Goal: Check status: Check status

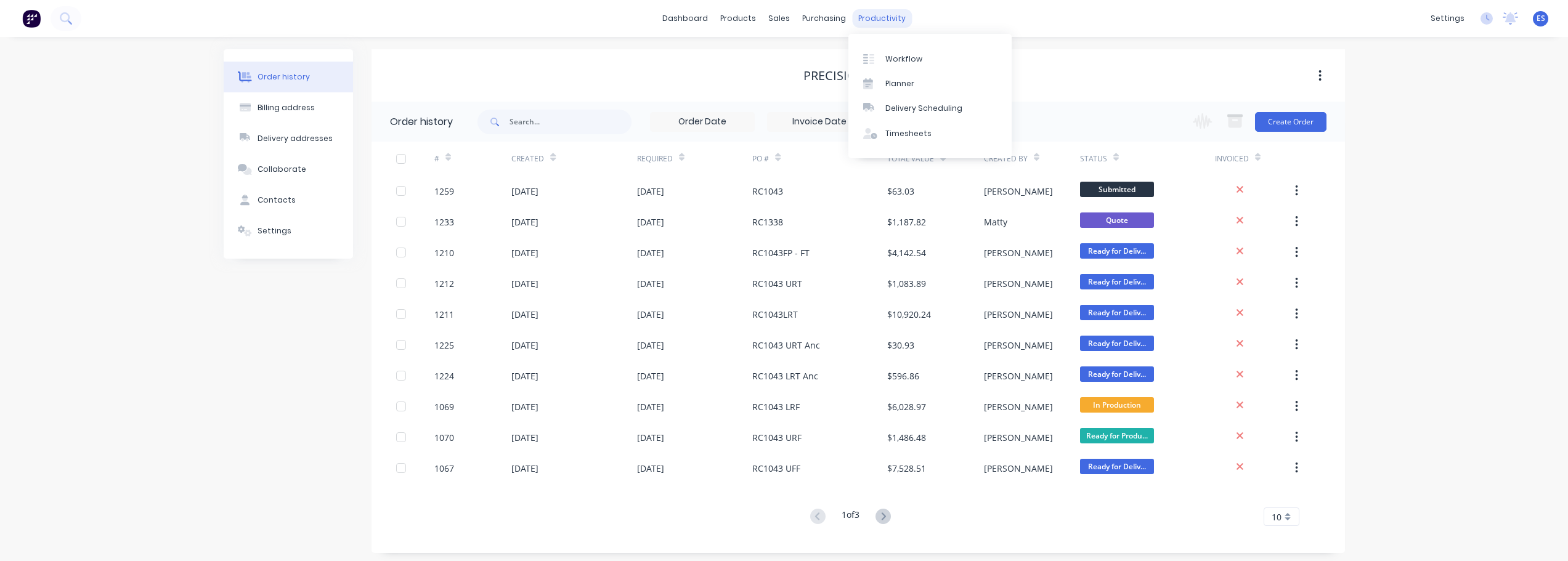
click at [887, 22] on div "productivity" at bounding box center [882, 18] width 60 height 18
click at [900, 56] on div "Workflow" at bounding box center [904, 60] width 37 height 11
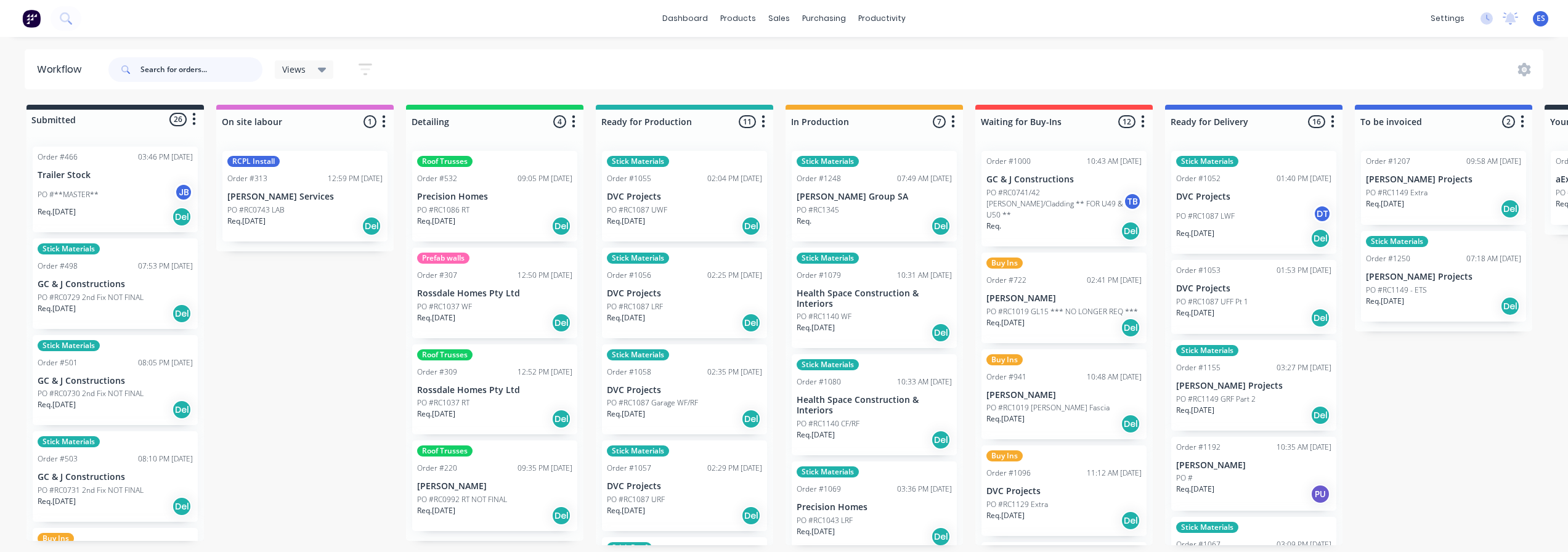
click at [195, 76] on input "text" at bounding box center [201, 69] width 122 height 25
type input "rc1323"
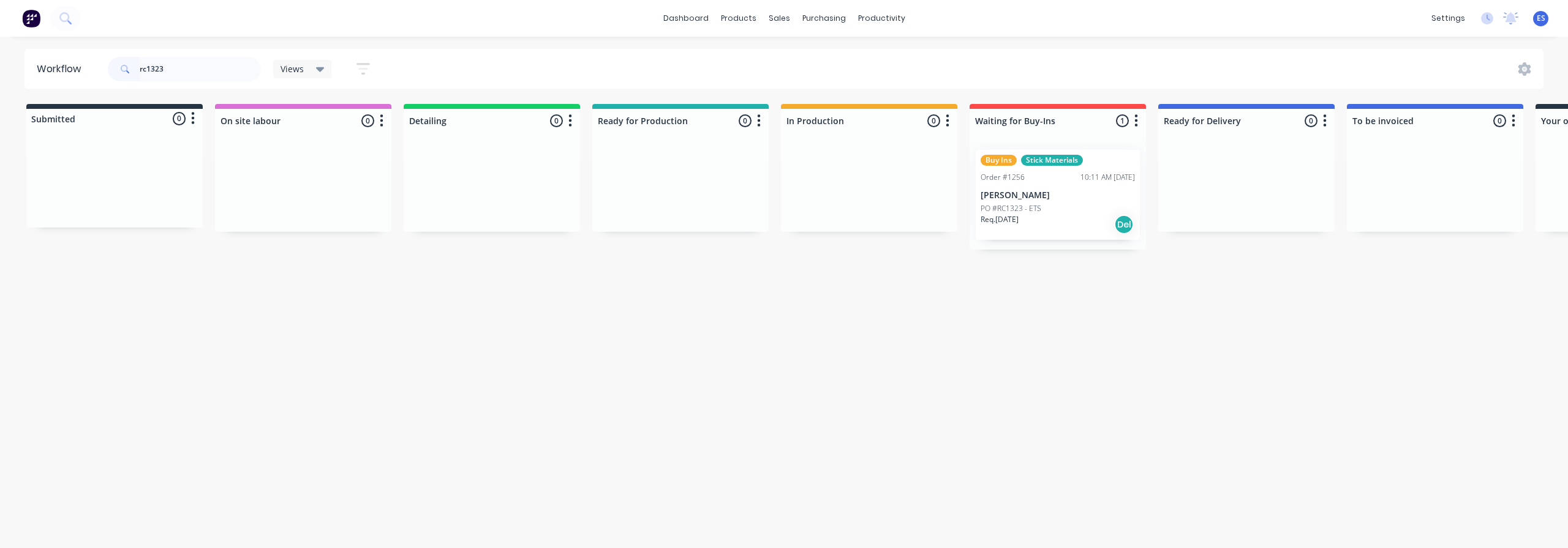
click at [1049, 216] on div "Req. [DATE] Del" at bounding box center [1057, 224] width 154 height 21
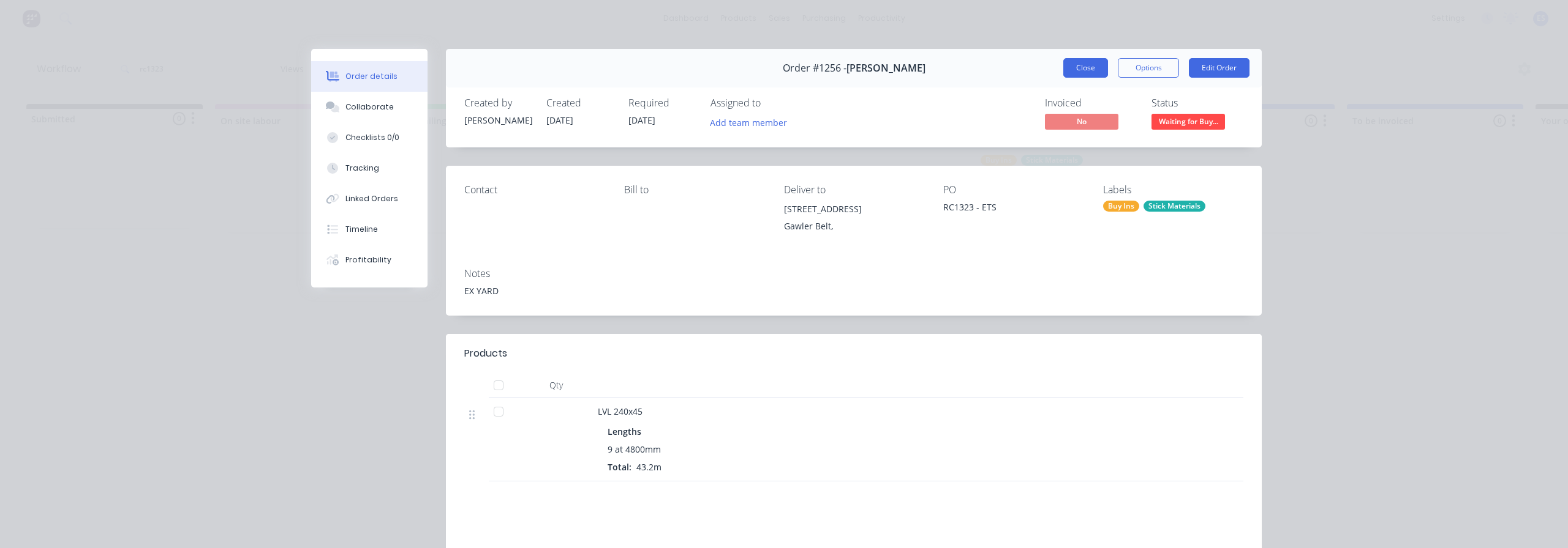
click at [1081, 63] on button "Close" at bounding box center [1085, 67] width 45 height 20
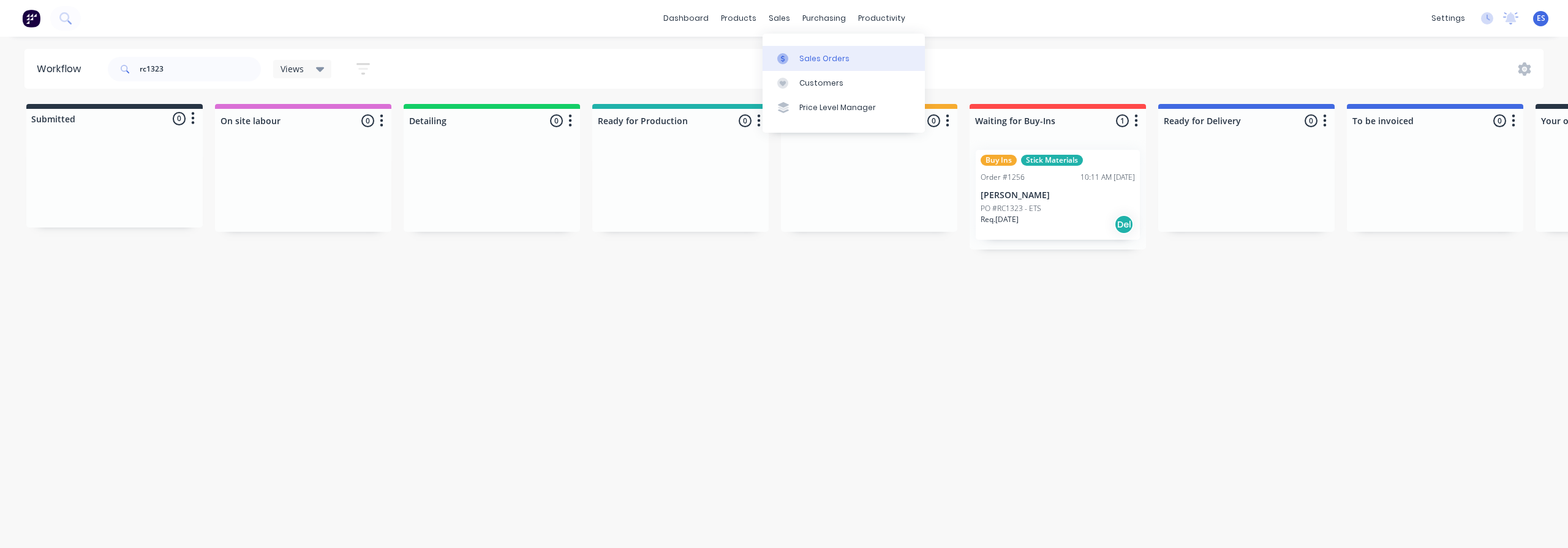
click at [814, 57] on div "Sales Orders" at bounding box center [824, 59] width 50 height 11
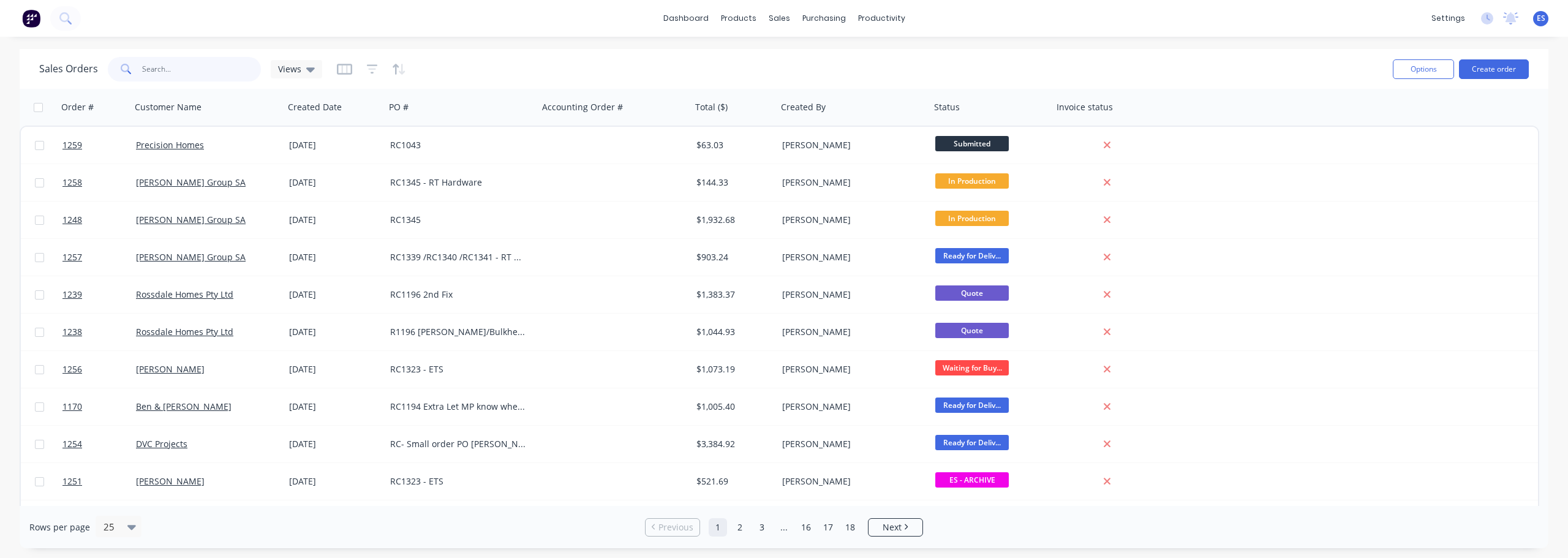
click at [142, 67] on input "text" at bounding box center [202, 69] width 120 height 25
type input "1256"
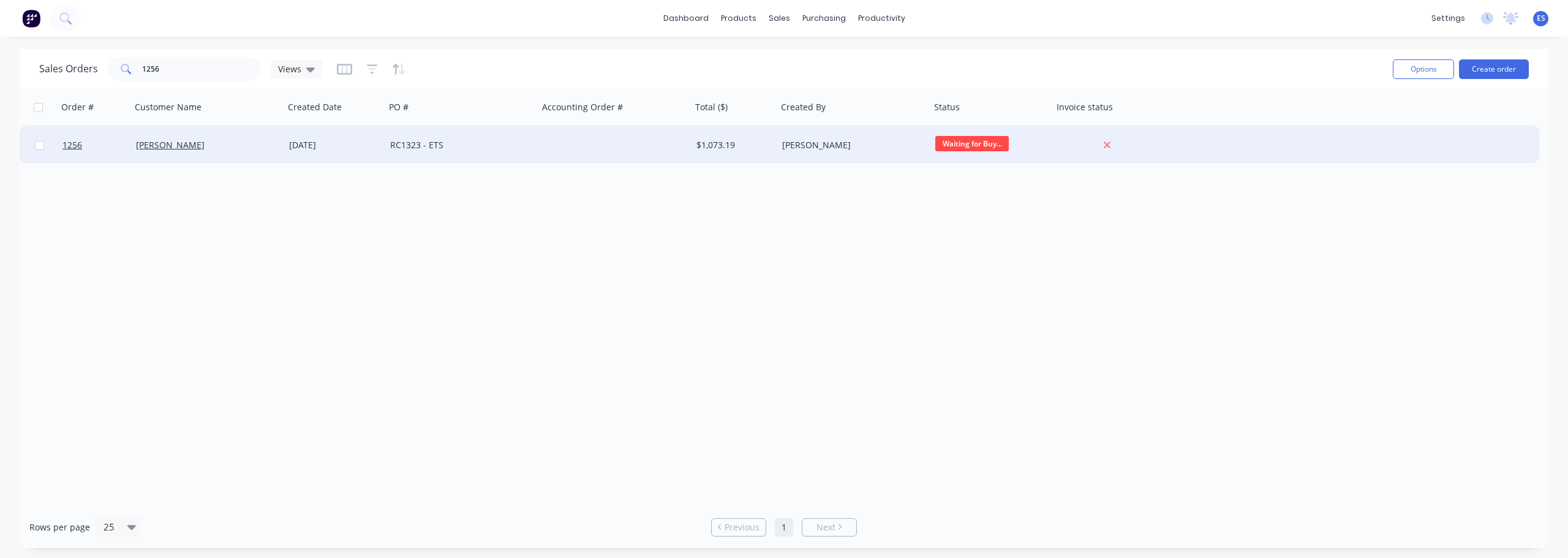
click at [474, 149] on div "RC1323 - ETS" at bounding box center [458, 145] width 136 height 12
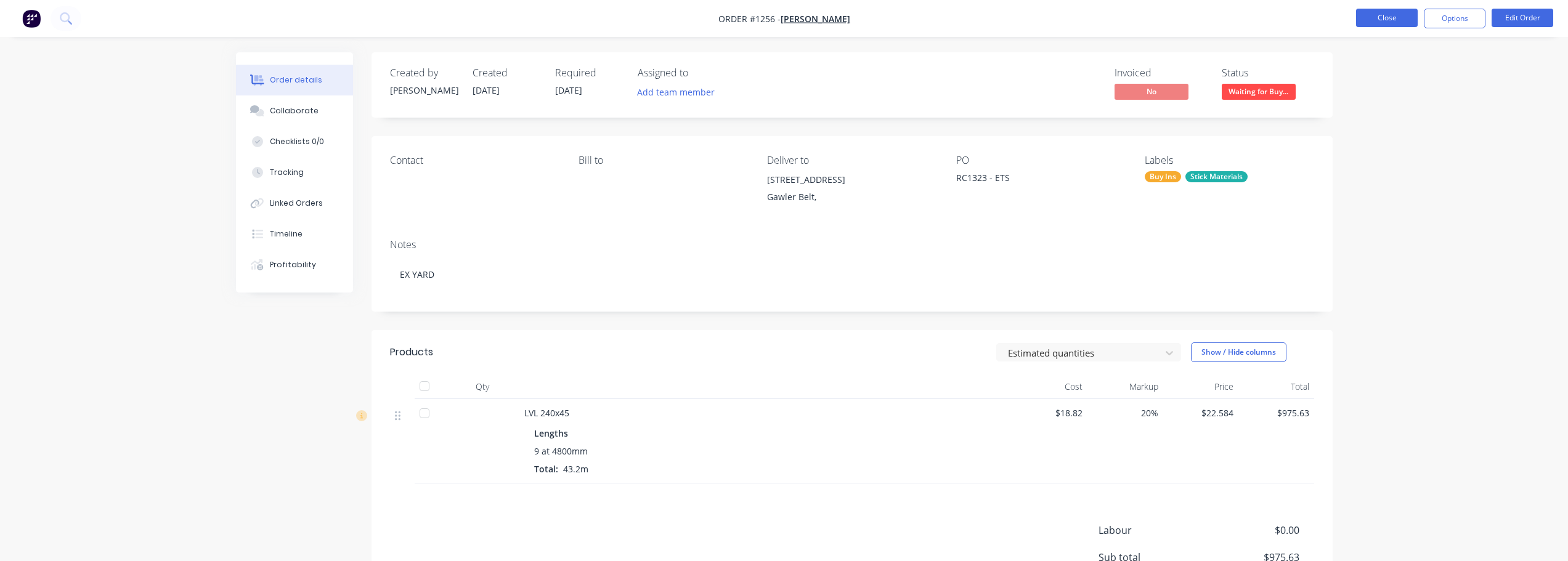
click at [1370, 15] on button "Close" at bounding box center [1387, 18] width 61 height 18
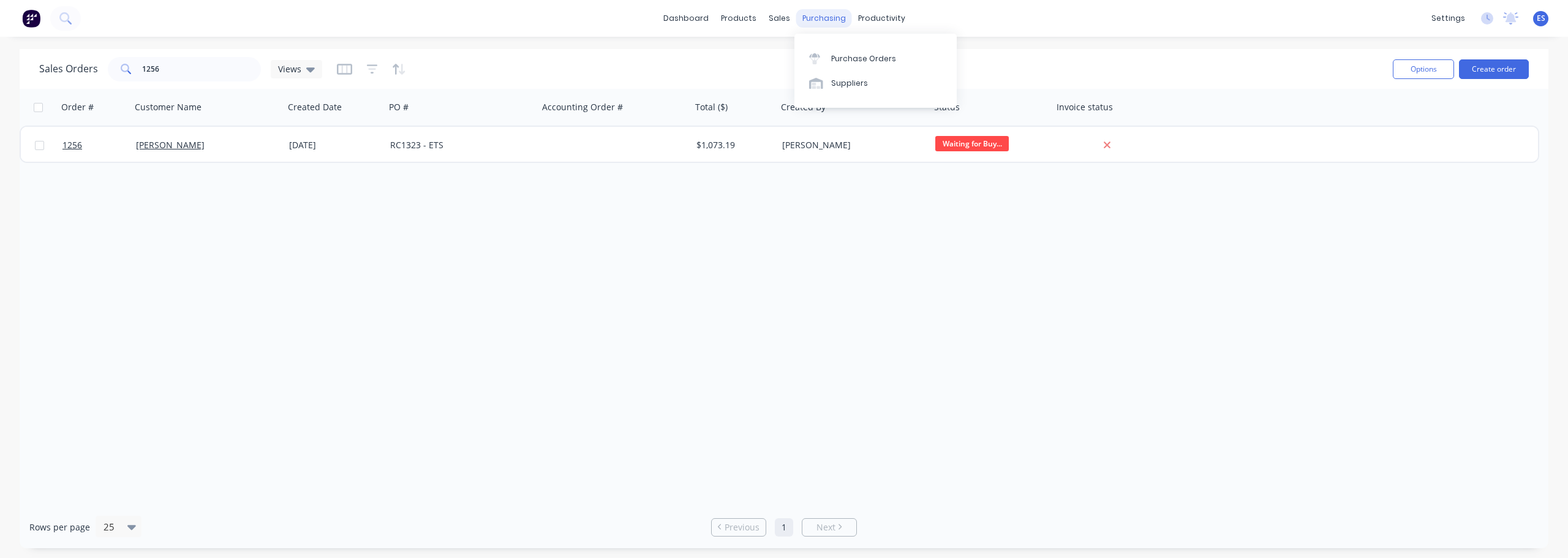
click at [814, 16] on div "purchasing" at bounding box center [824, 18] width 55 height 18
click at [887, 57] on div "Purchase Orders" at bounding box center [863, 59] width 65 height 11
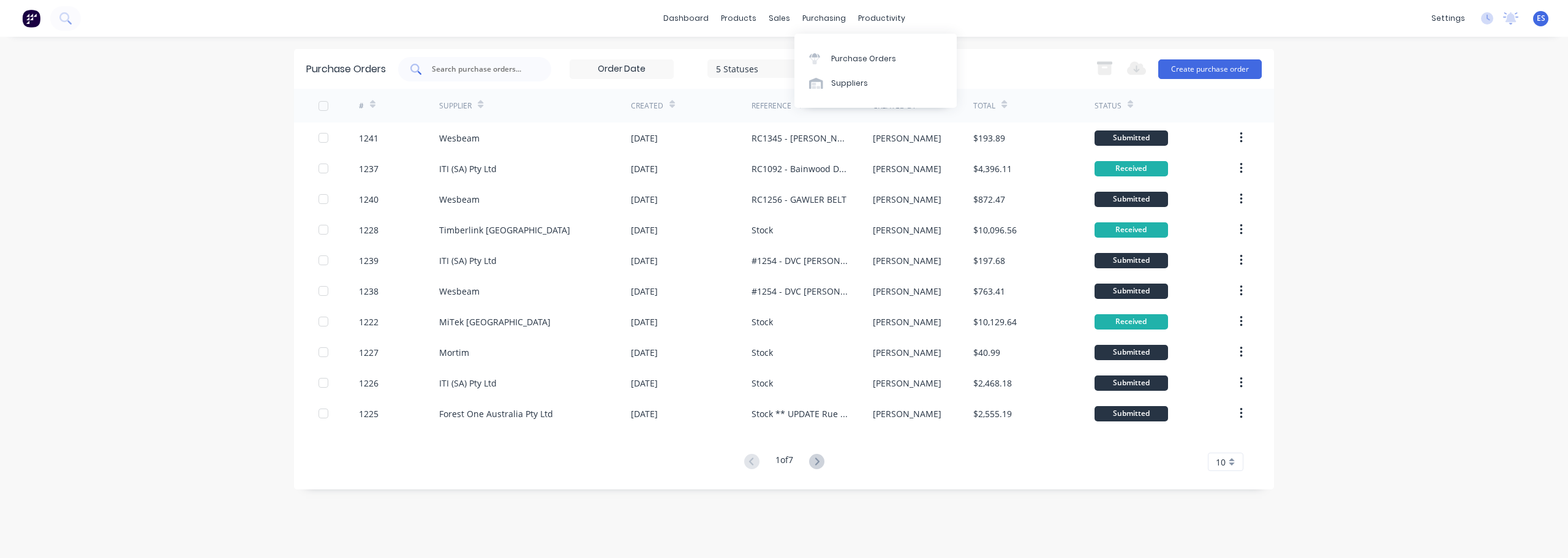
click at [508, 77] on div at bounding box center [474, 69] width 153 height 25
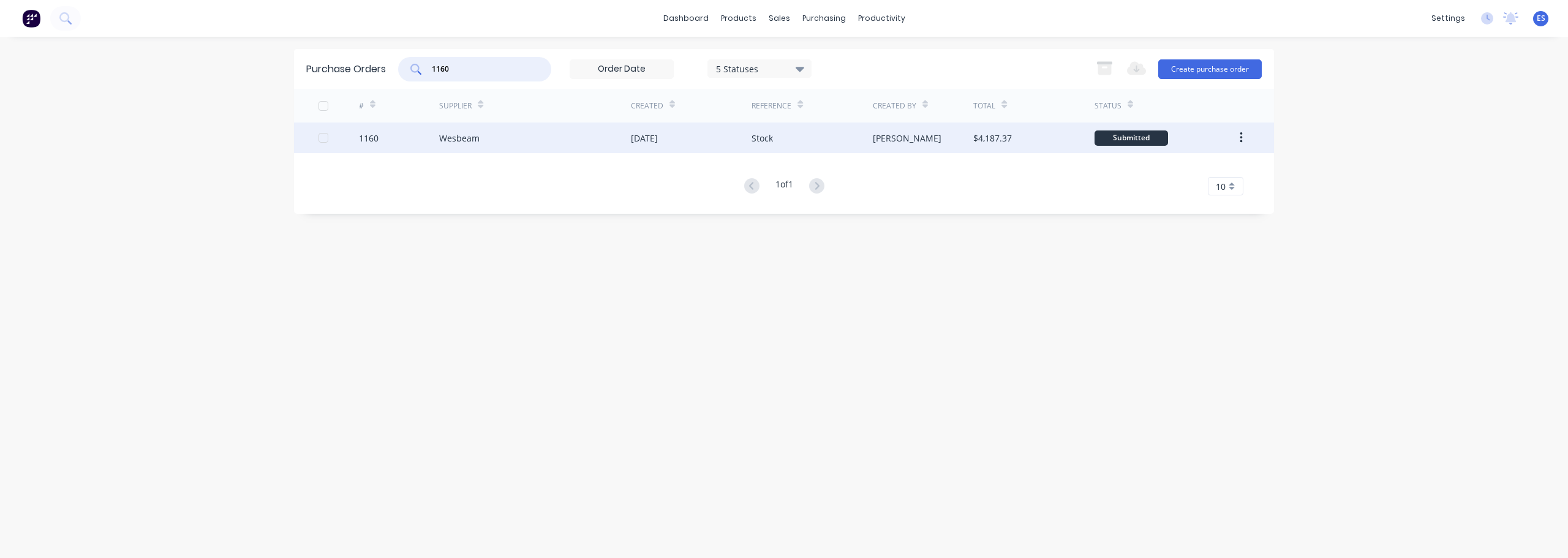
type input "1160"
click at [685, 130] on div "[DATE]" at bounding box center [691, 138] width 121 height 31
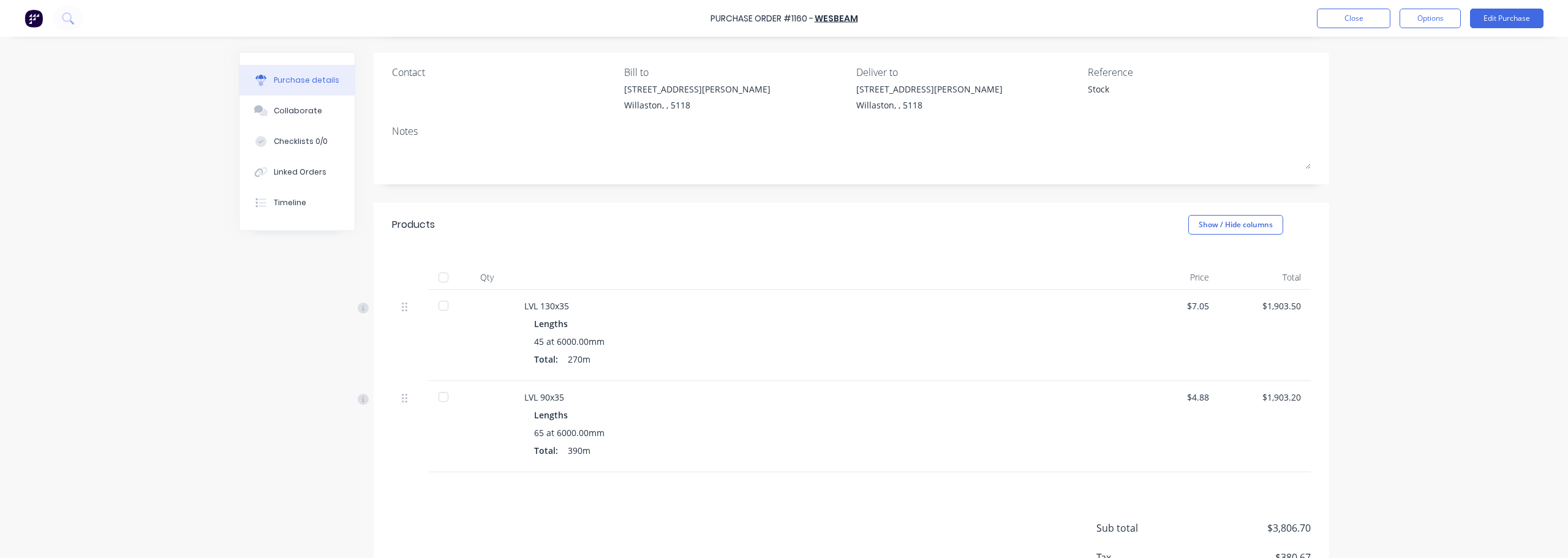
scroll to position [61, 0]
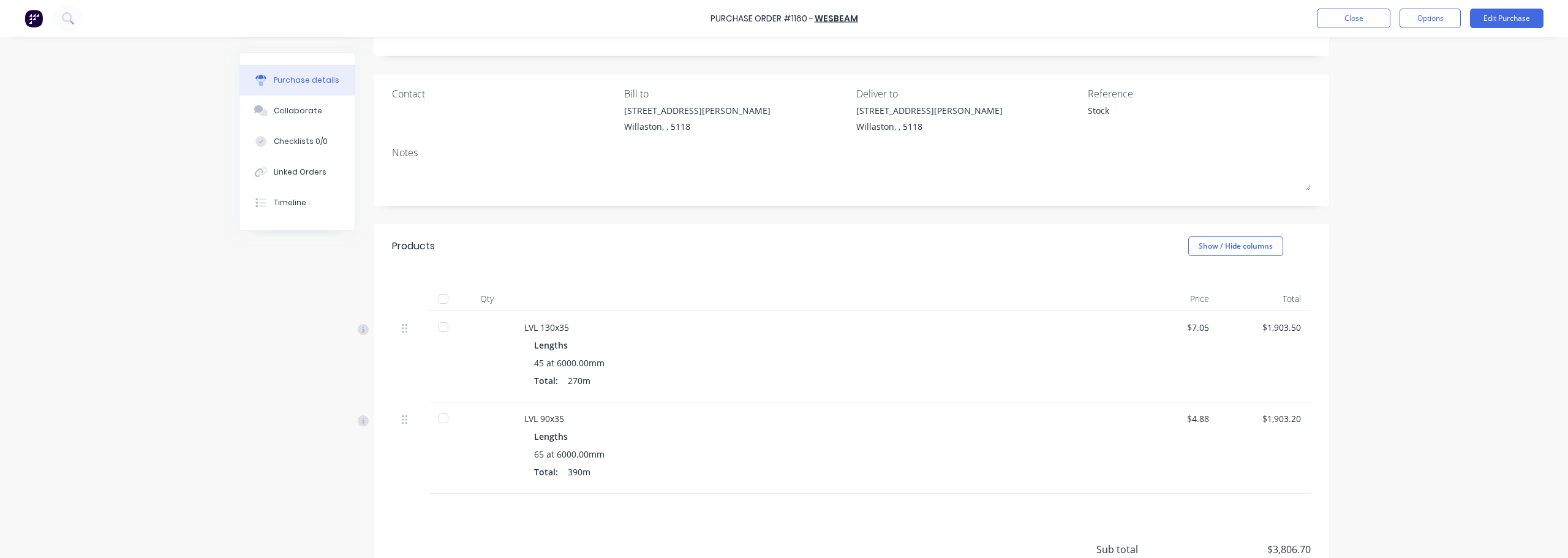
click at [436, 296] on div at bounding box center [443, 299] width 25 height 25
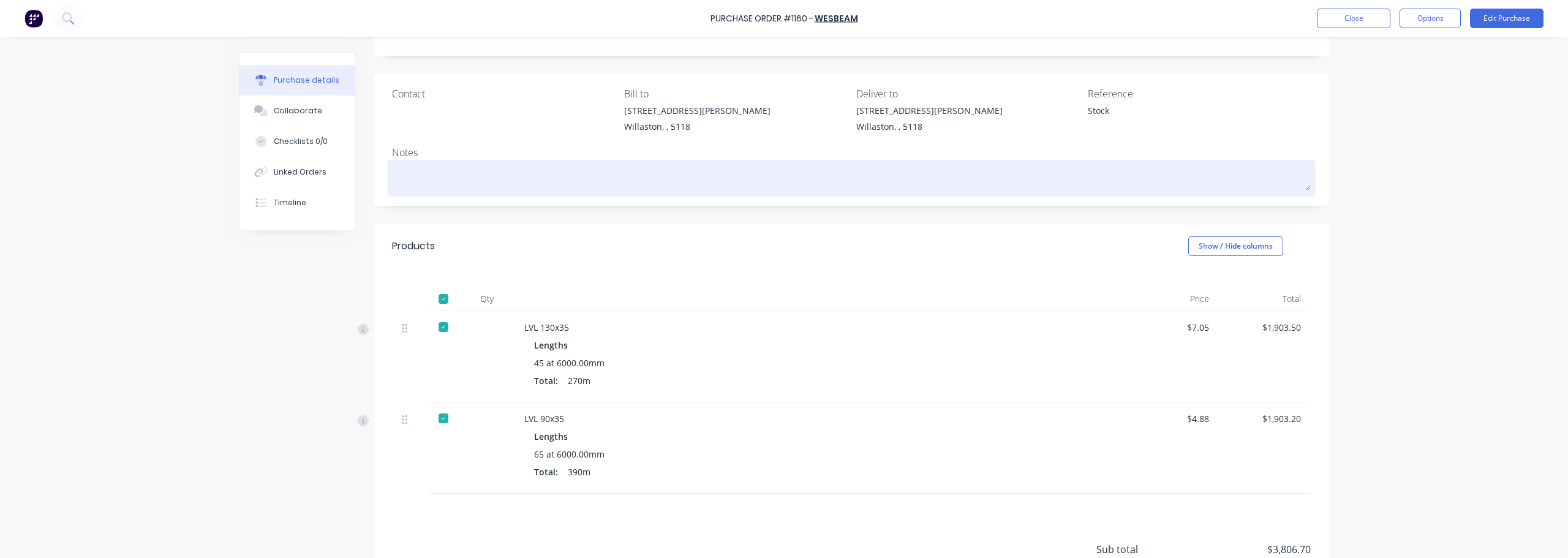
click at [432, 179] on textarea at bounding box center [851, 177] width 919 height 28
type textarea "x"
type textarea "2"
type textarea "x"
type textarea "2/"
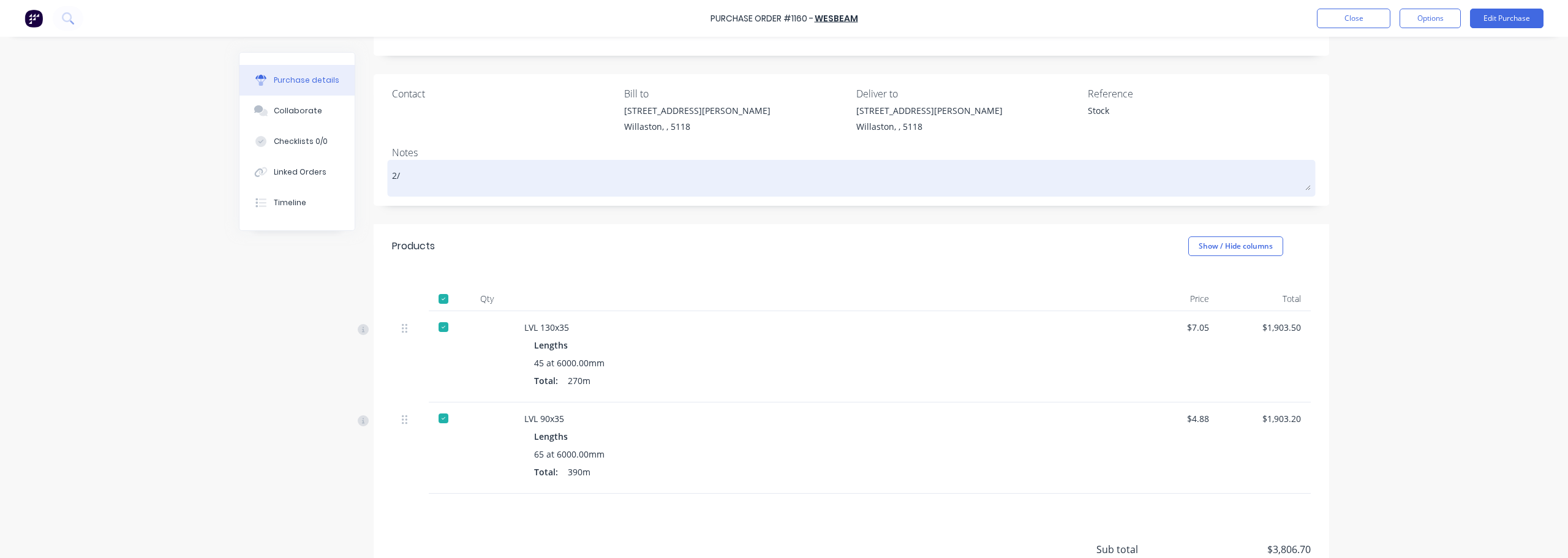
type textarea "x"
type textarea "2/1"
type textarea "x"
type textarea "2/10"
type textarea "x"
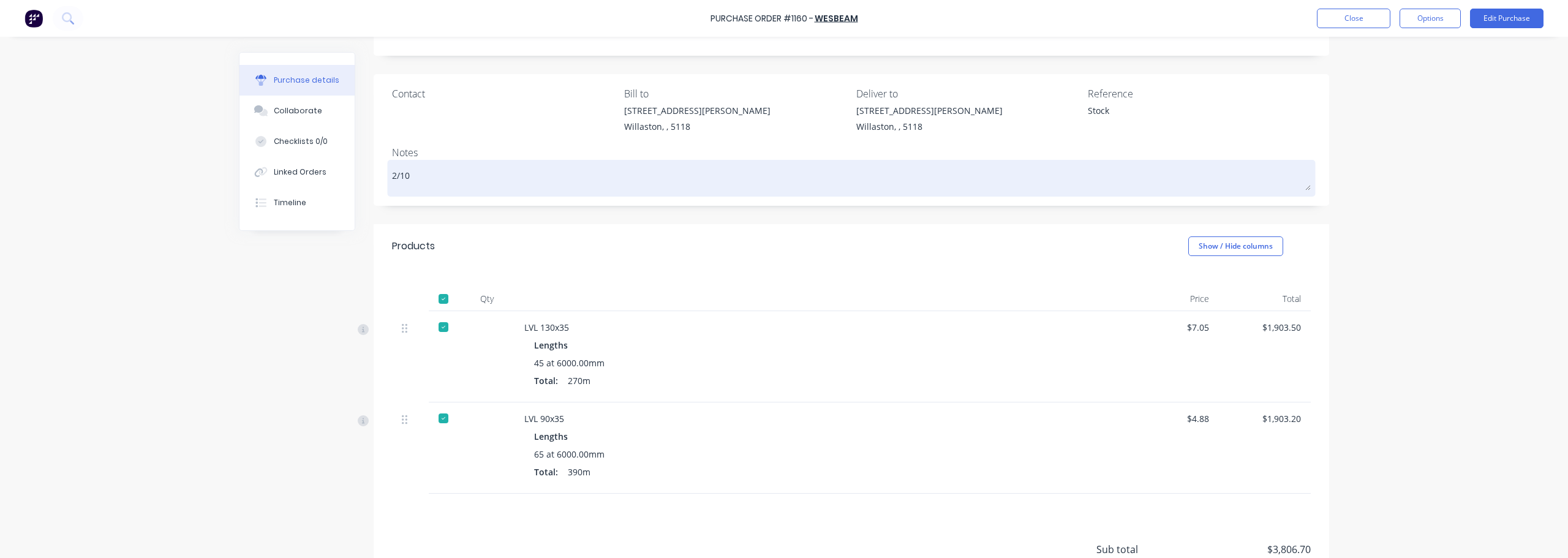
type textarea "2/10"
type textarea "x"
type textarea "2/10 -"
type textarea "x"
type textarea "2/10 -"
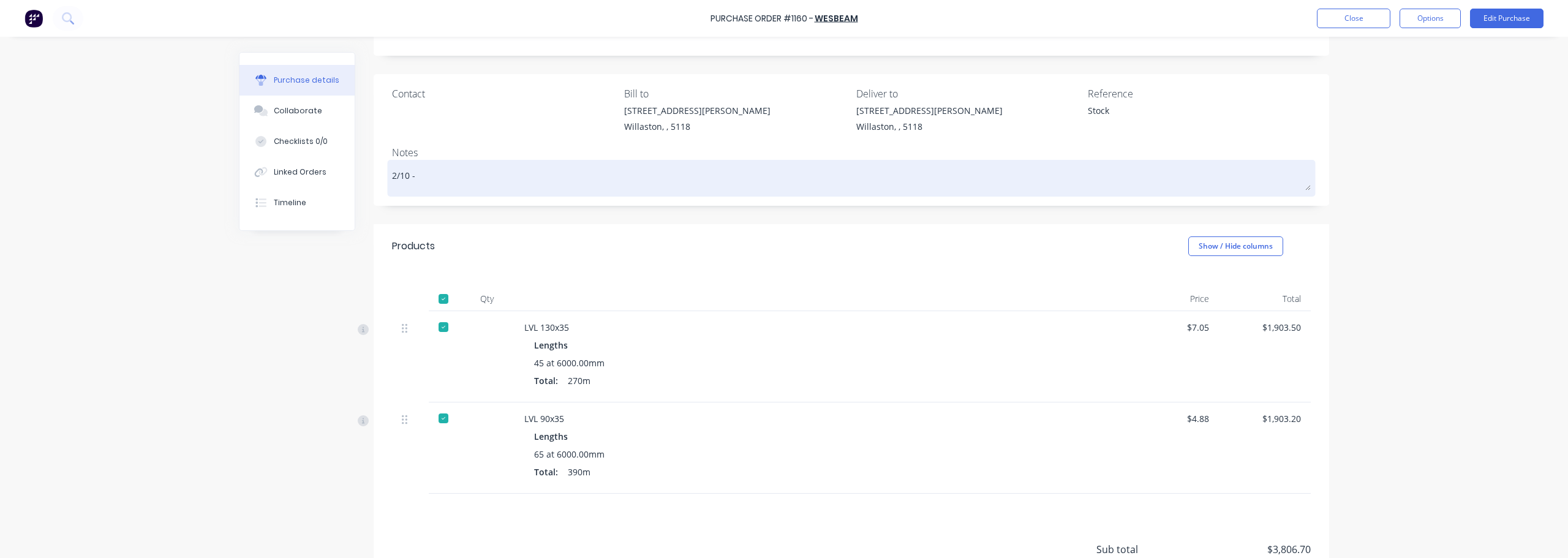
type textarea "x"
type textarea "2/10 - R"
type textarea "x"
type textarea "2/10 - Re"
type textarea "x"
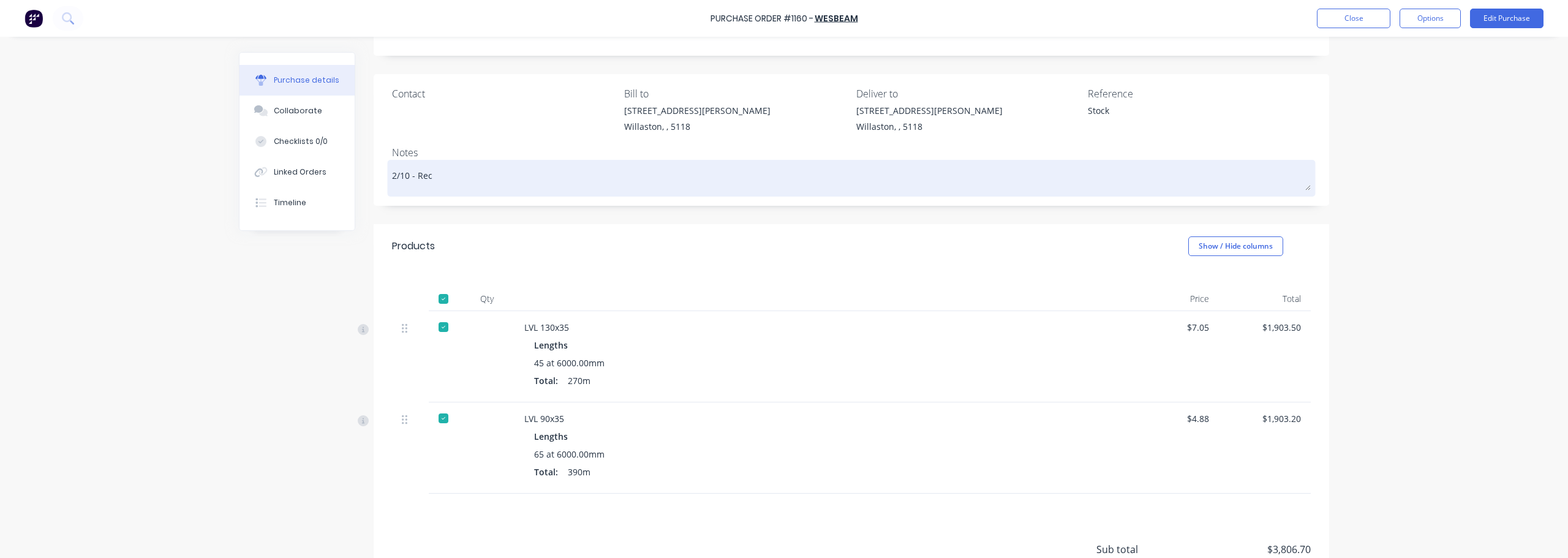
type textarea "2/10 - Reci"
type textarea "x"
type textarea "2/10 - Recive"
type textarea "x"
type textarea "2/10 - Recived"
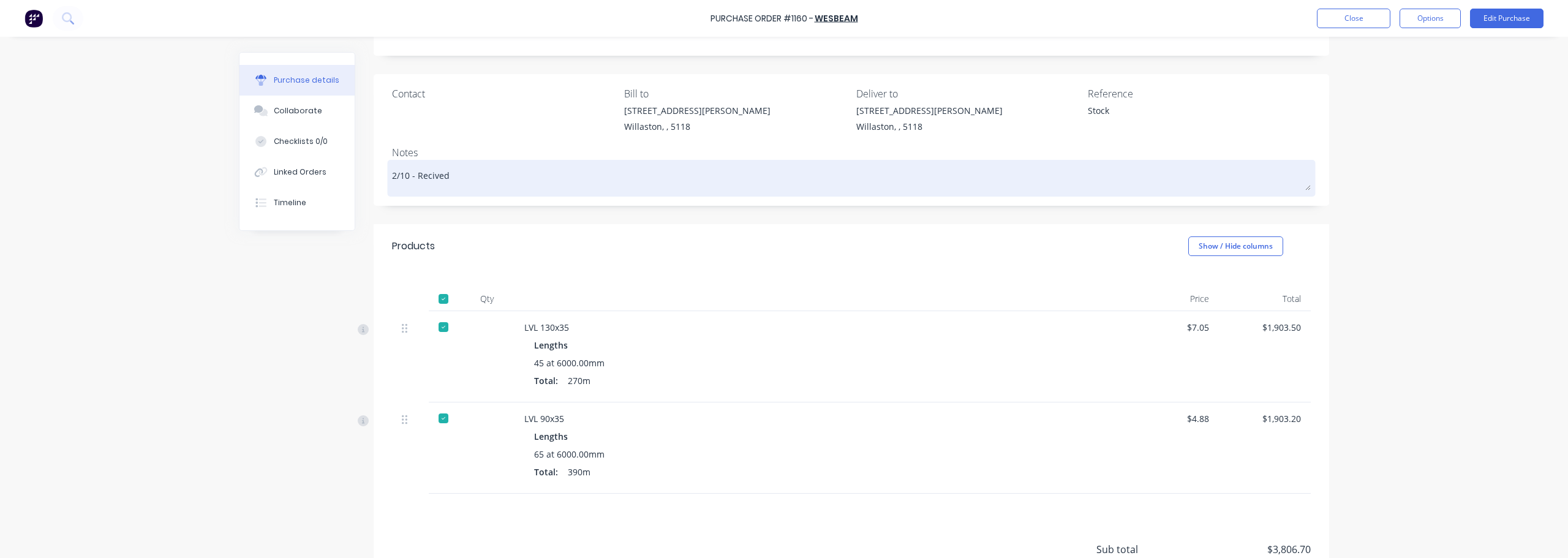
type textarea "x"
type textarea "2/10 - Recived"
type textarea "x"
type textarea "2/10 - Recived i"
type textarea "x"
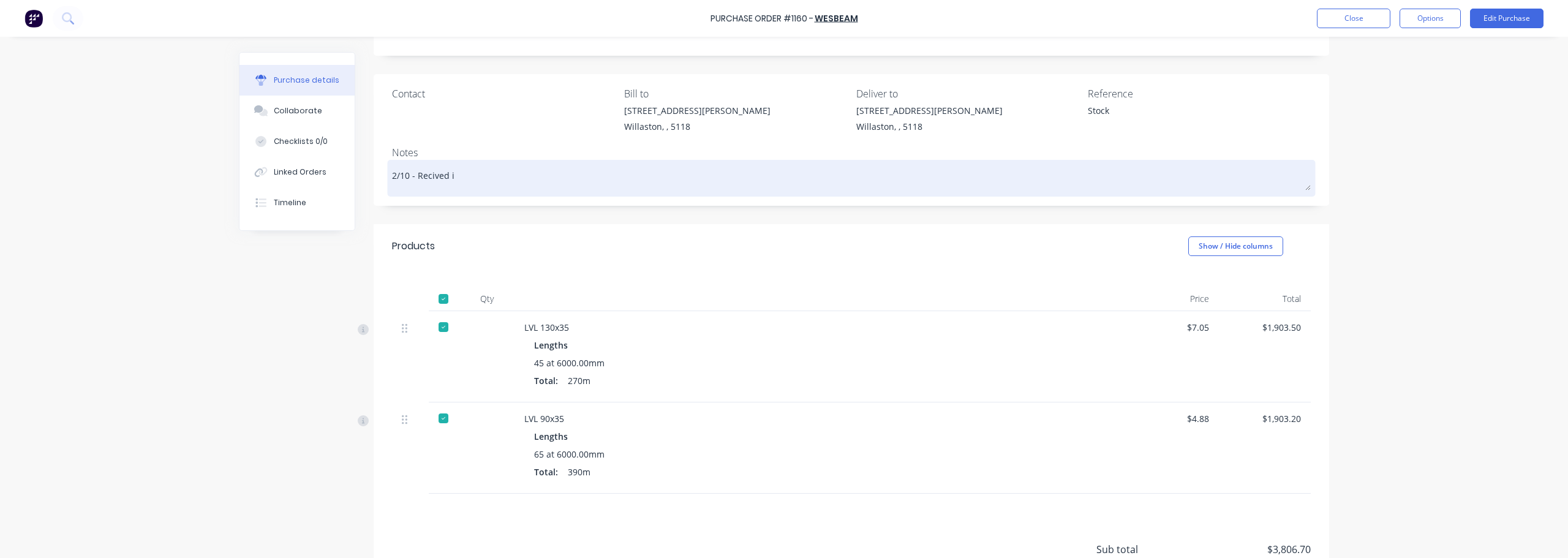
type textarea "2/10 - Recived in"
type textarea "x"
type textarea "2/10 - Recived i"
type textarea "x"
type textarea "2/10 - Recived"
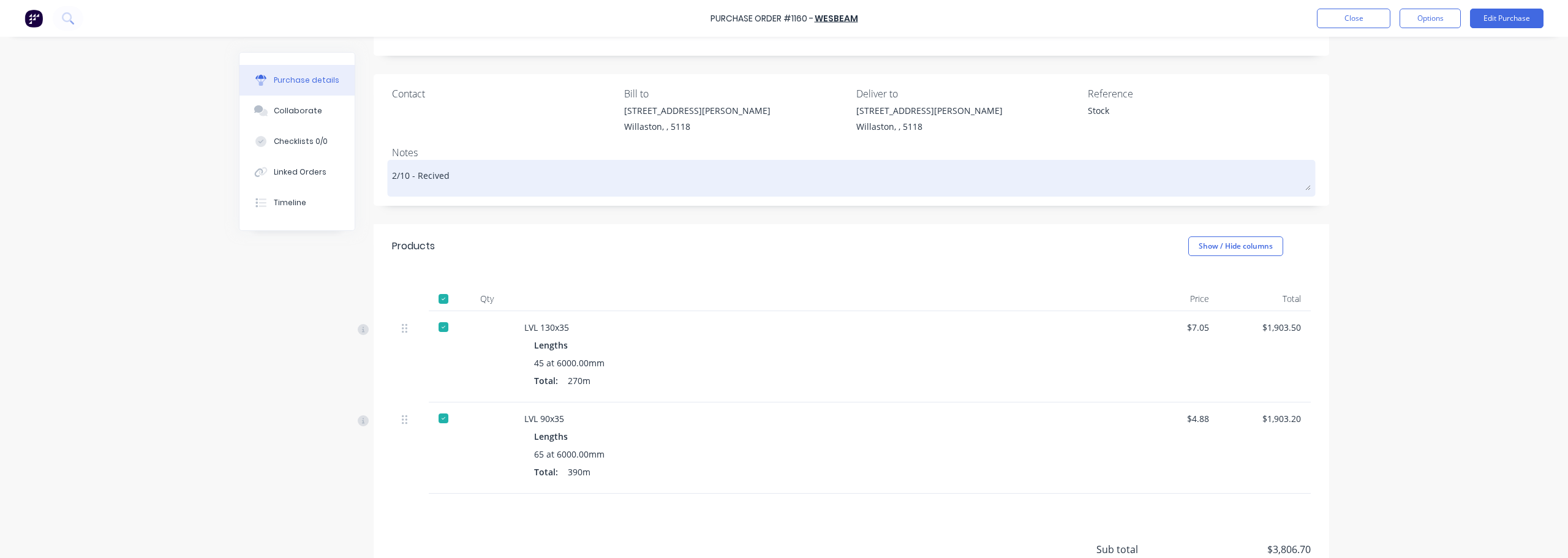
type textarea "x"
type textarea "2/10 - Recived"
type textarea "x"
type textarea "2/10 - Recive"
type textarea "x"
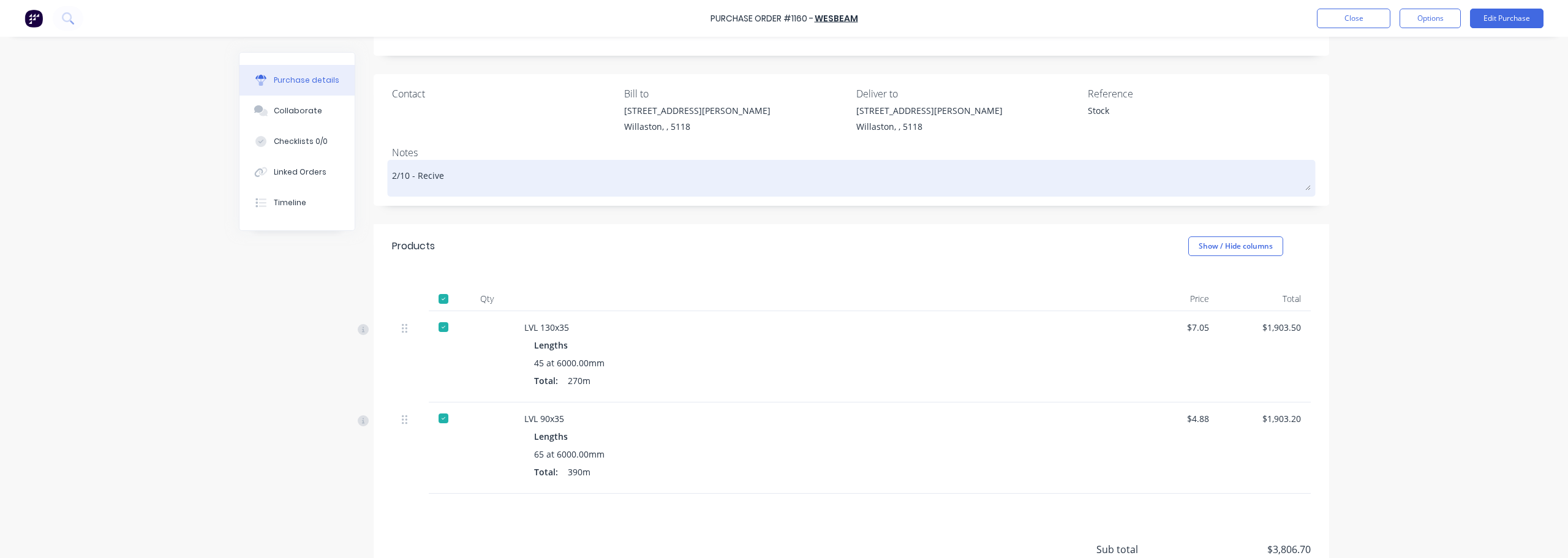
type textarea "2/10 - Reciv"
type textarea "x"
type textarea "2/10 - Reci"
type textarea "x"
type textarea "2/10 - [PERSON_NAME]"
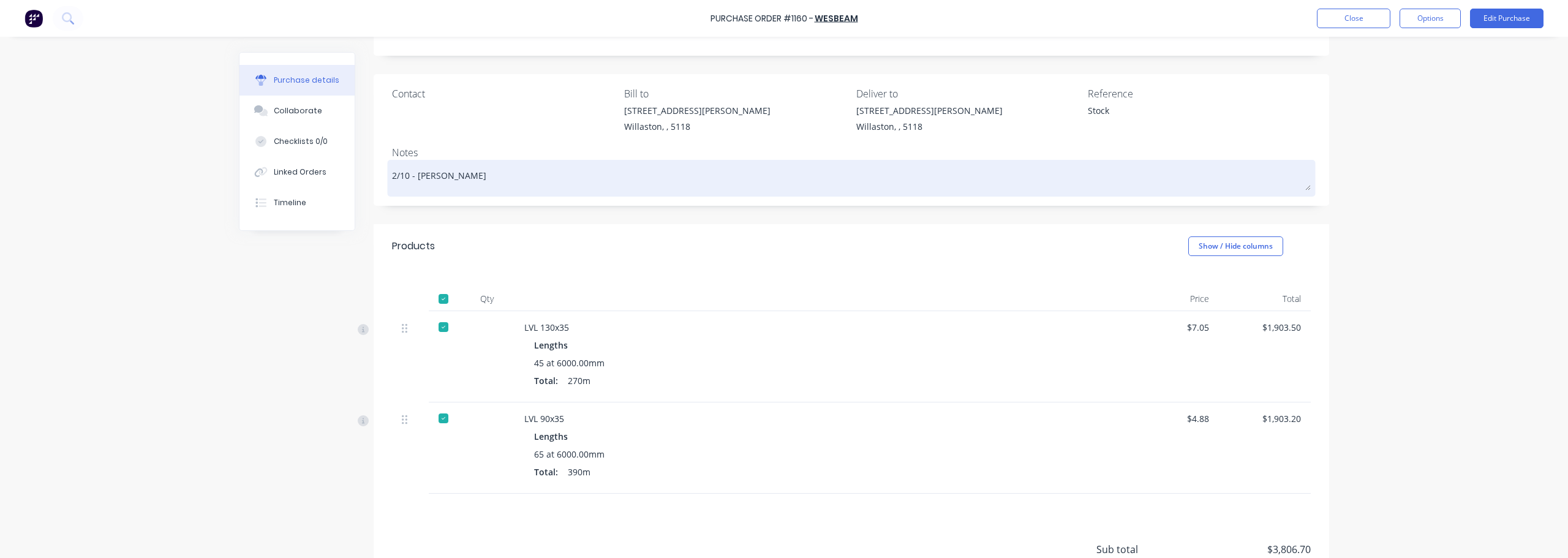
type textarea "x"
type textarea "2/10 - Reciev"
type textarea "x"
type textarea "2/10 - Recieve"
type textarea "x"
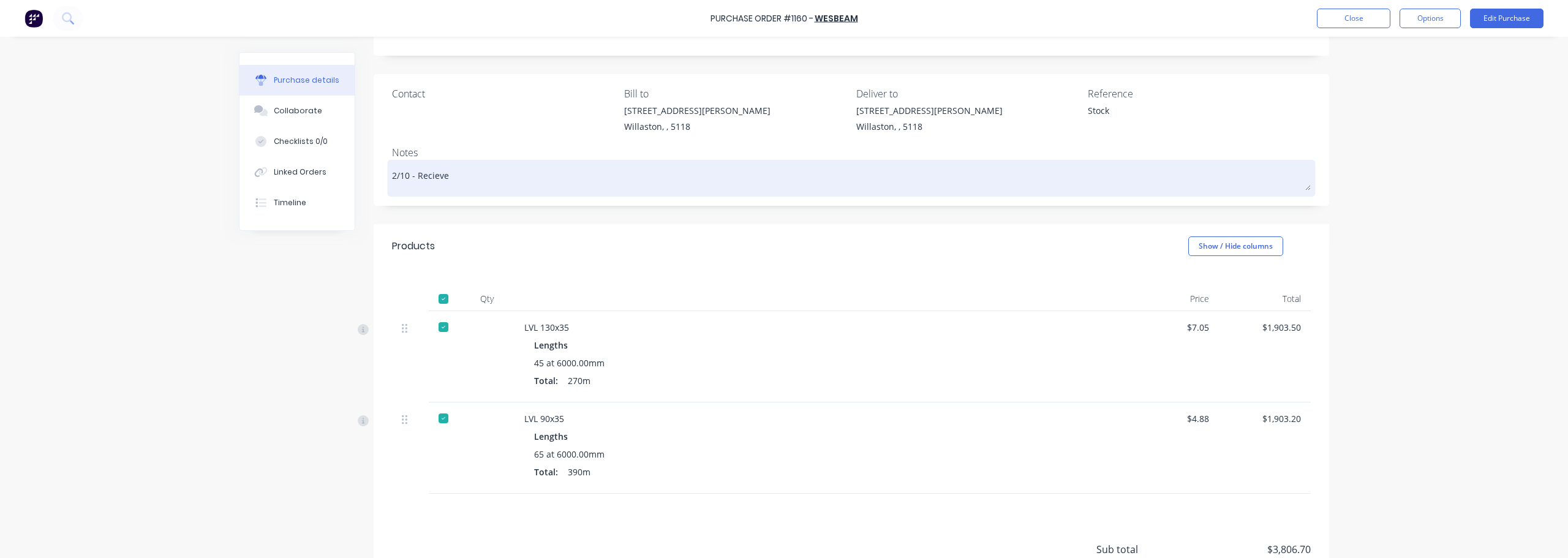
type textarea "2/10 - Recieved"
type textarea "x"
type textarea "2/10 - Recieved"
type textarea "x"
type textarea "2/10 - Recieved i"
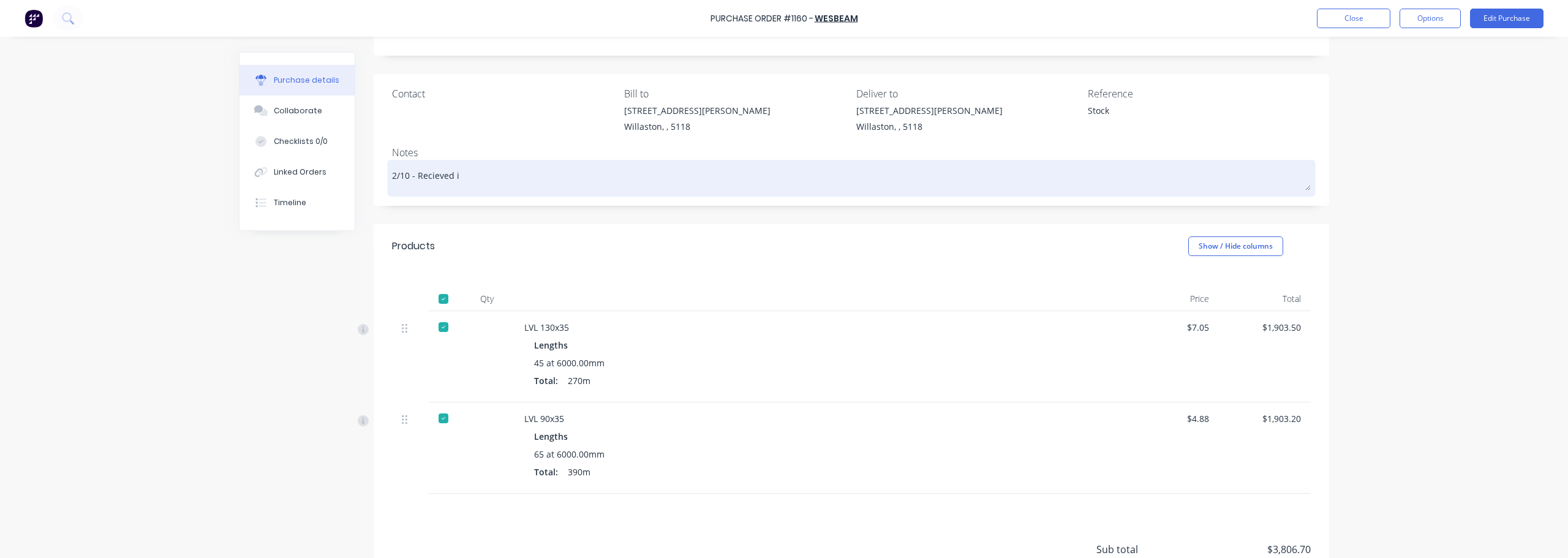
type textarea "x"
type textarea "2/10 - Recieved in"
type textarea "x"
type textarea "2/10 - Recieved in"
type textarea "x"
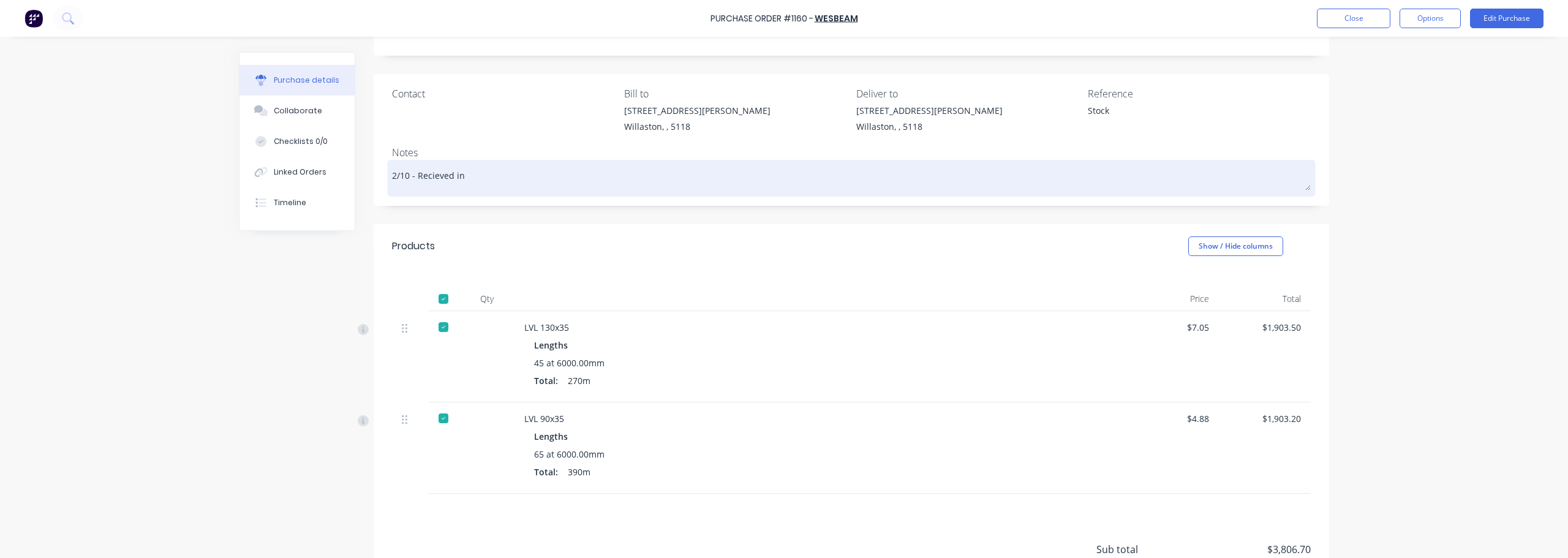
type textarea "2/10 - Recieved in f"
type textarea "x"
type textarea "2/10 - Recieved in fu"
type textarea "x"
type textarea "2/10 - Recieved in ful"
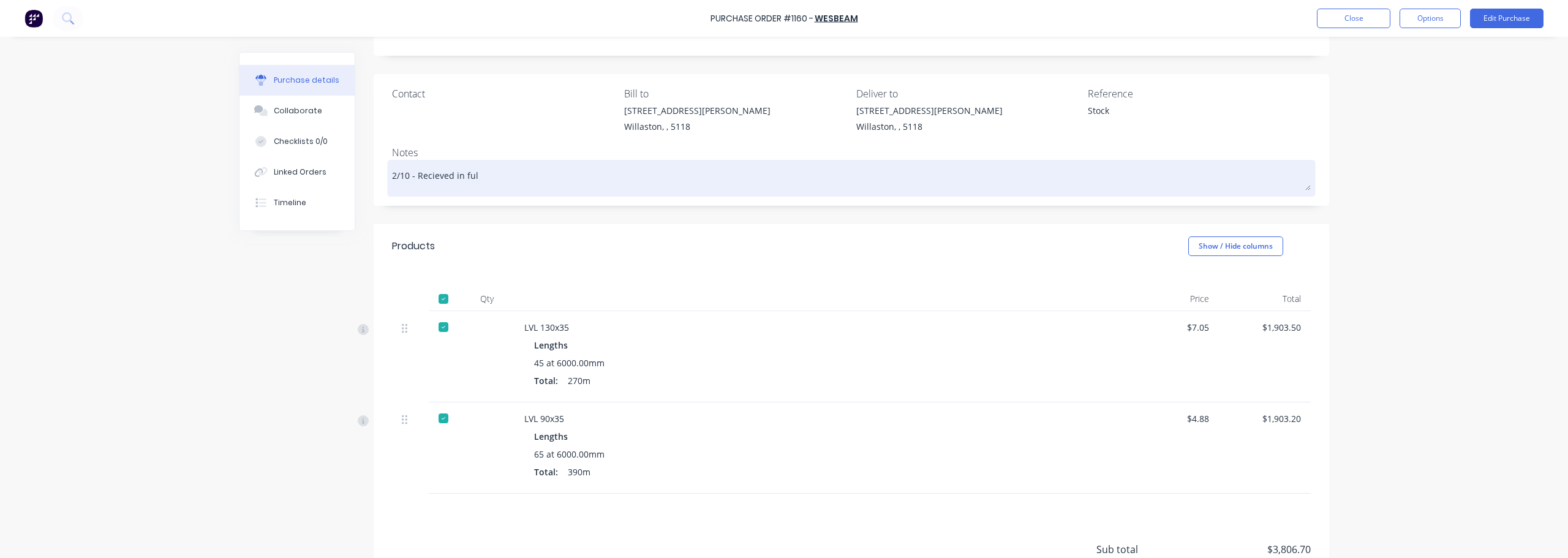
type textarea "x"
type textarea "2/10 - Recieved in full"
type textarea "x"
type textarea "2/10 - Recieved in full"
type textarea "x"
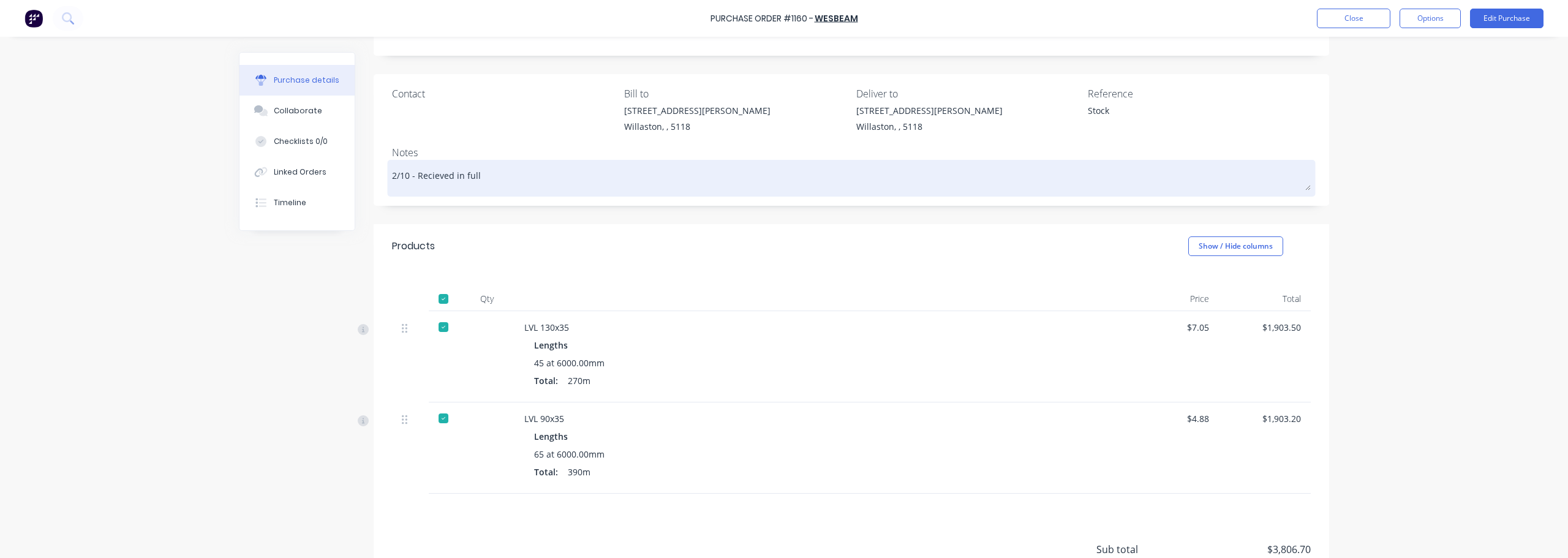
type textarea "2/10 - Recieved in full E"
type textarea "x"
type textarea "2/10 - Recieved in full ES"
type textarea "x"
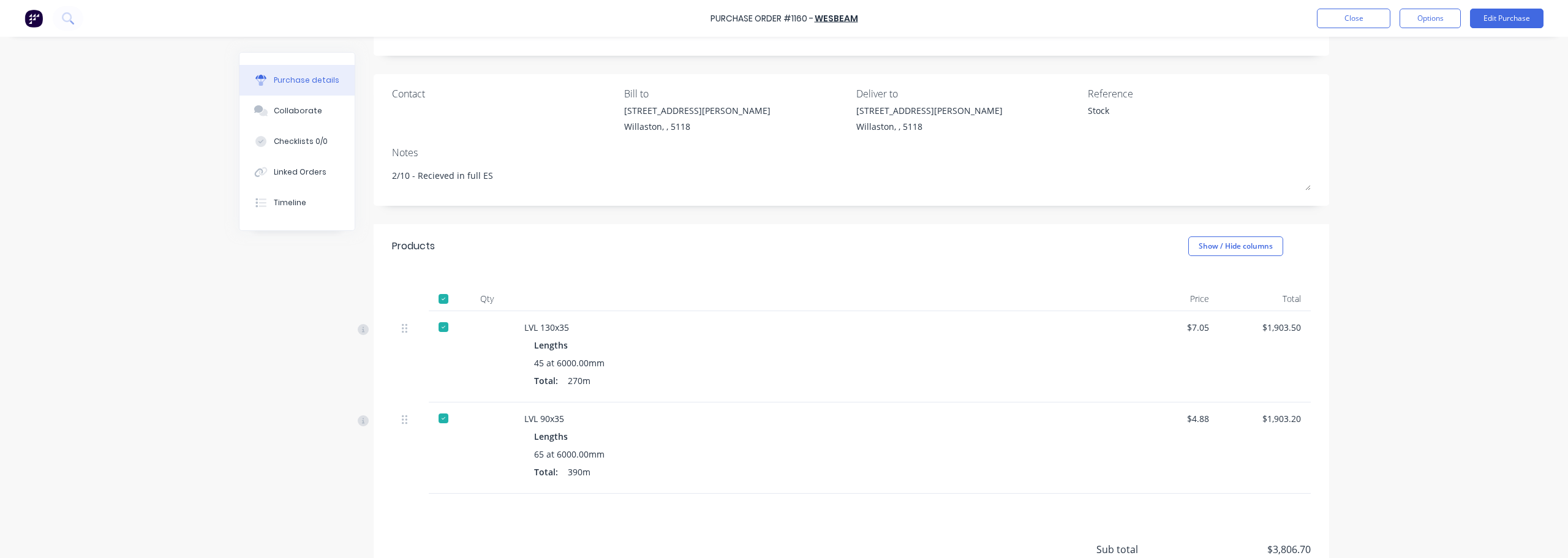
scroll to position [0, 0]
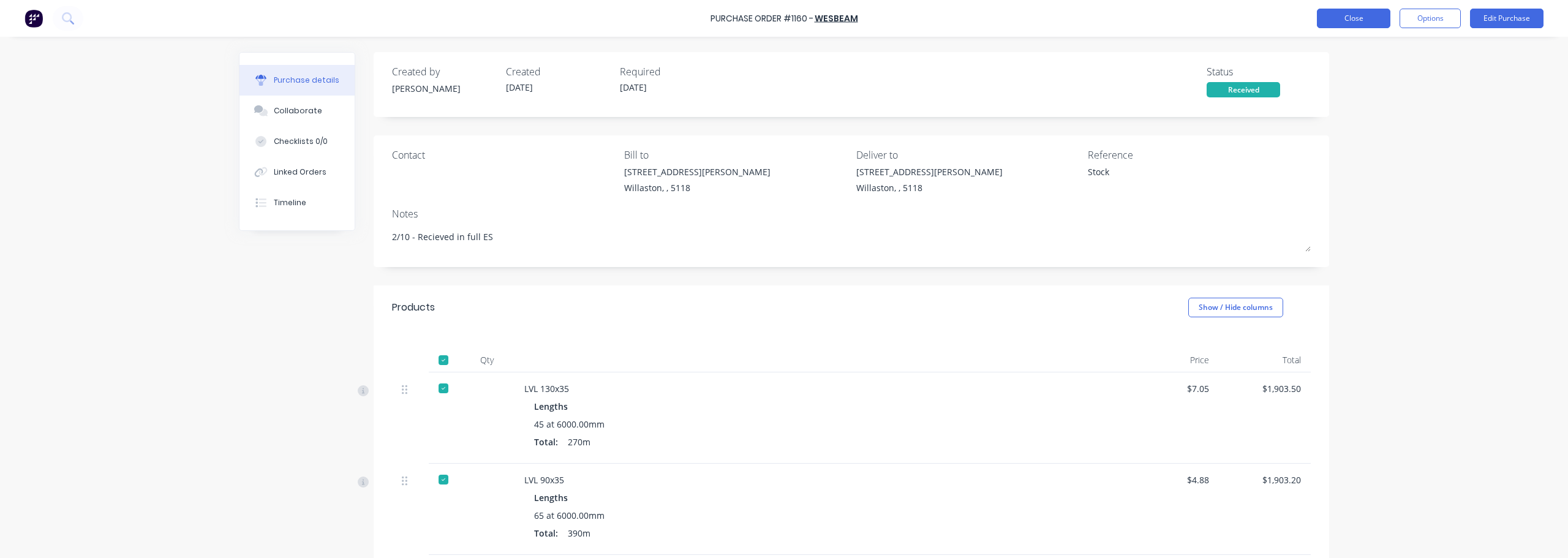
type textarea "2/10 - Recieved in full ES"
type textarea "x"
type textarea "2/10 - Recieved in full ES"
click at [1348, 18] on button "Close" at bounding box center [1353, 18] width 74 height 20
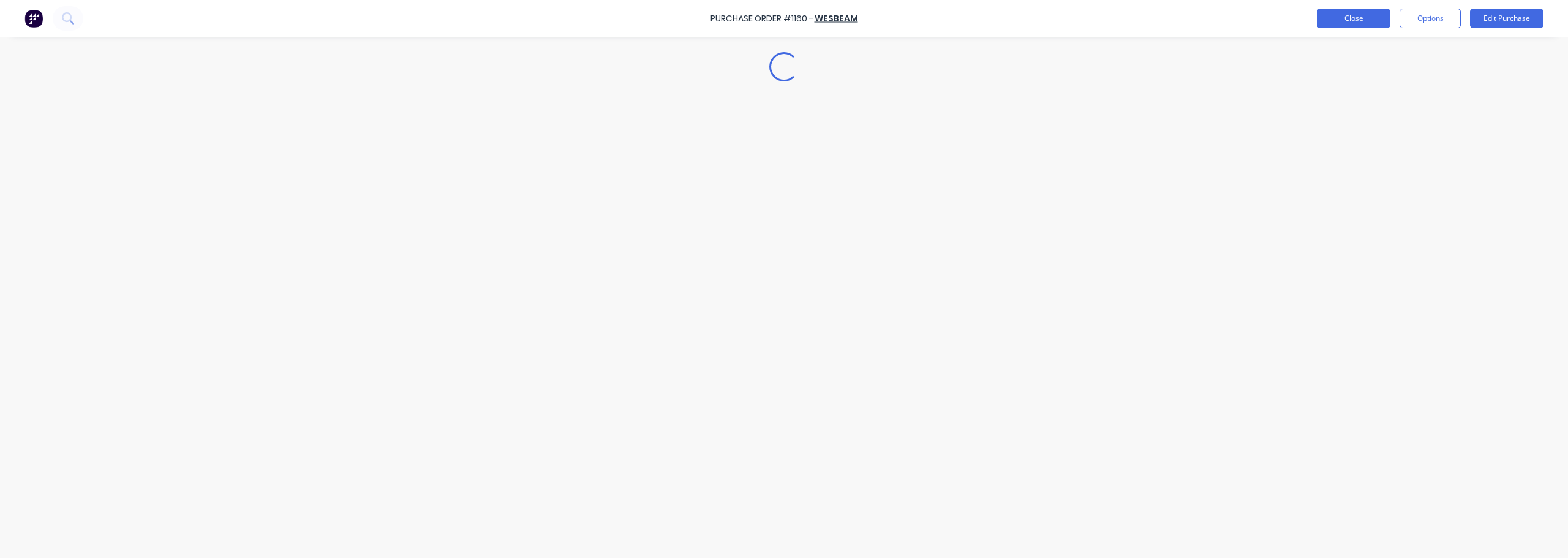
type textarea "x"
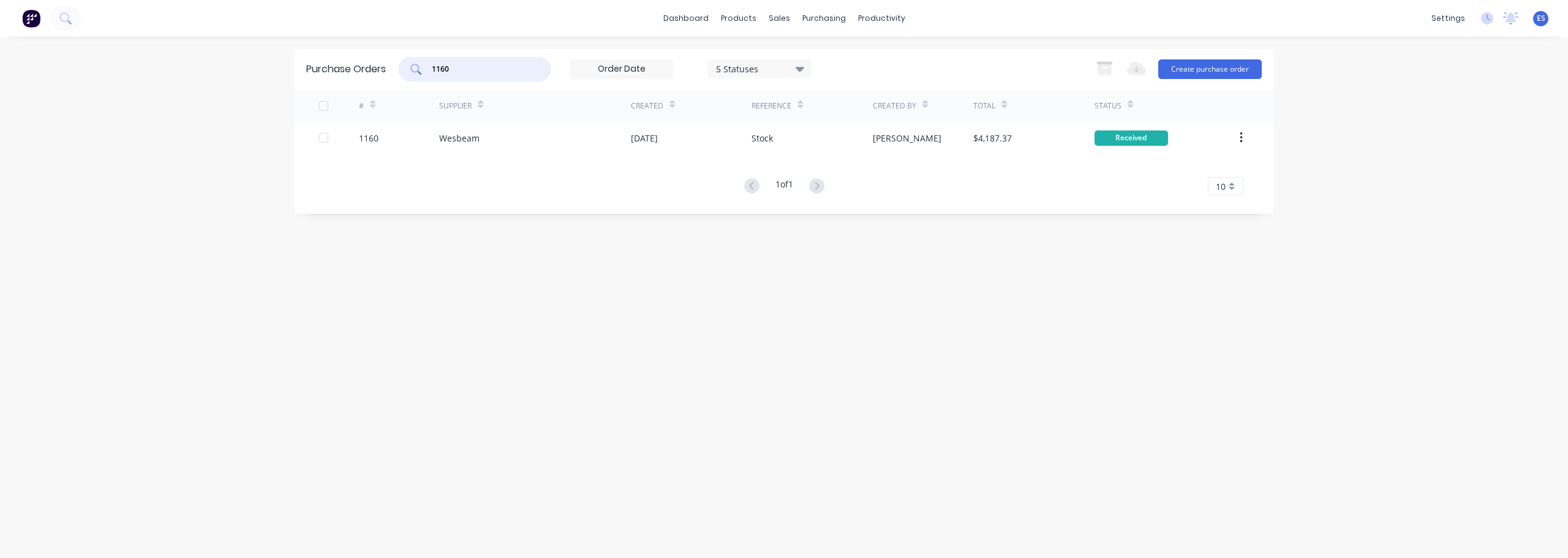
click at [498, 73] on input "1160" at bounding box center [481, 69] width 101 height 12
type input "1"
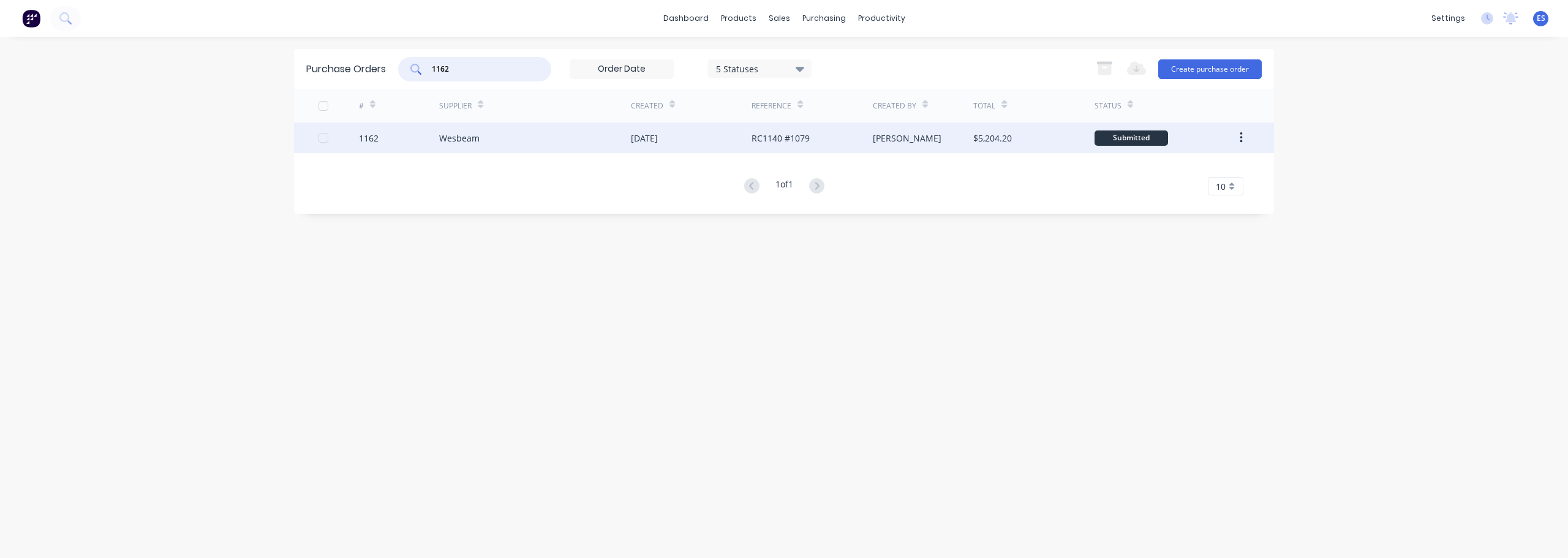
type input "1162"
click at [692, 147] on div "[DATE]" at bounding box center [691, 138] width 121 height 31
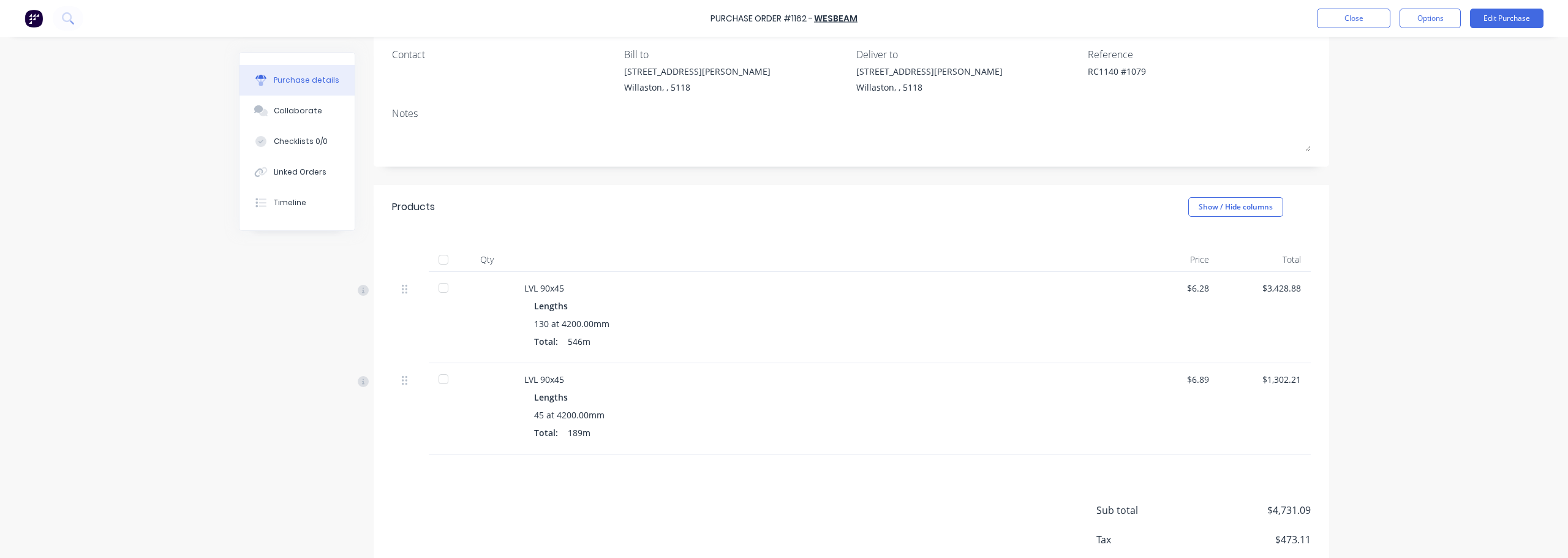
scroll to position [123, 0]
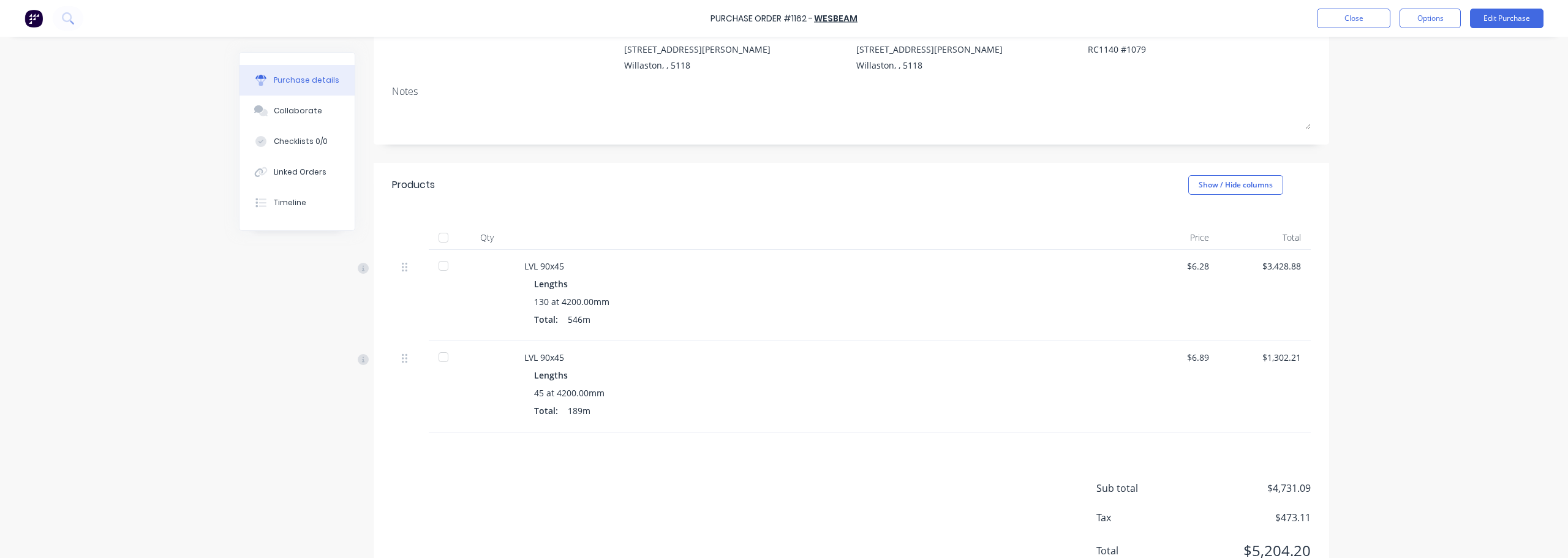
click at [436, 239] on div at bounding box center [443, 237] width 25 height 25
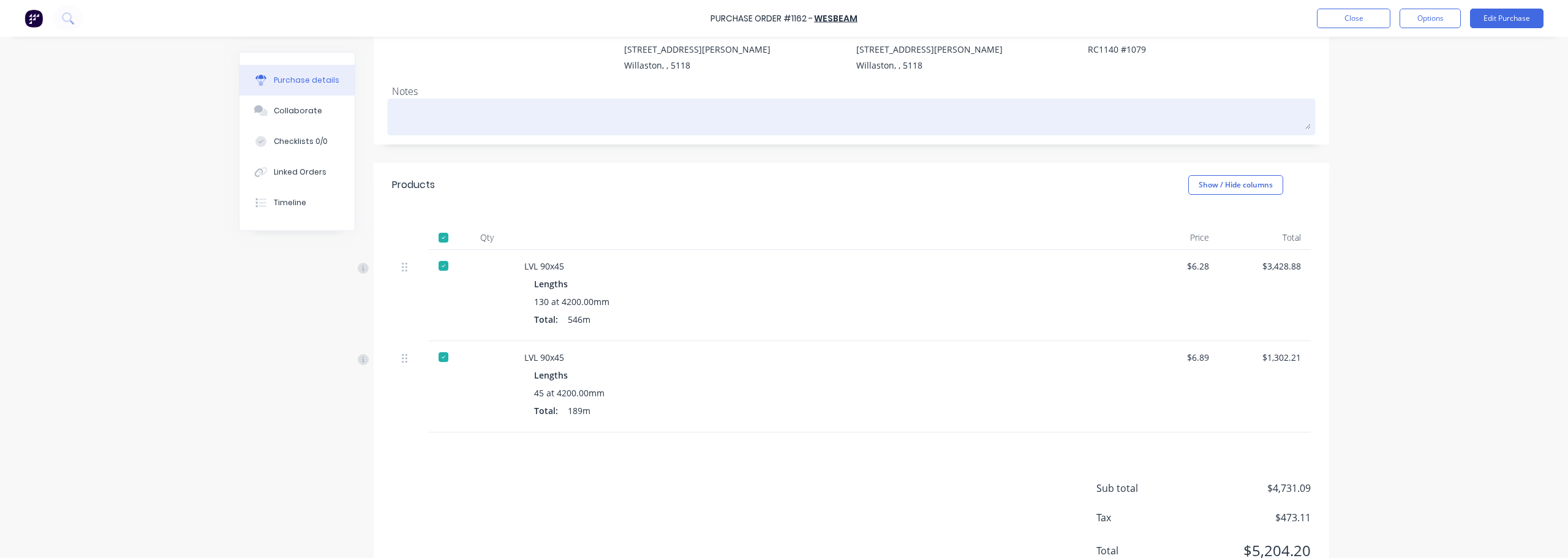
click at [443, 115] on textarea at bounding box center [851, 115] width 919 height 28
type textarea "x"
type textarea "4"
type textarea "x"
type textarea "2"
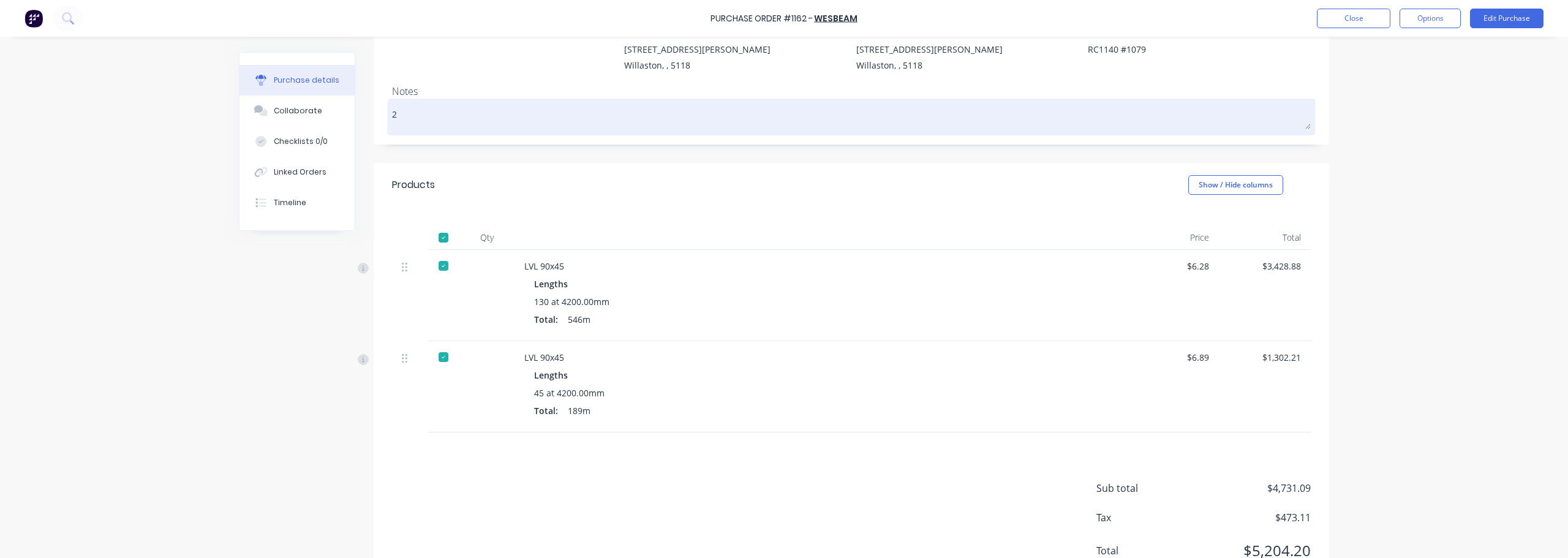
type textarea "x"
type textarea "2/"
type textarea "x"
type textarea "2/1"
type textarea "x"
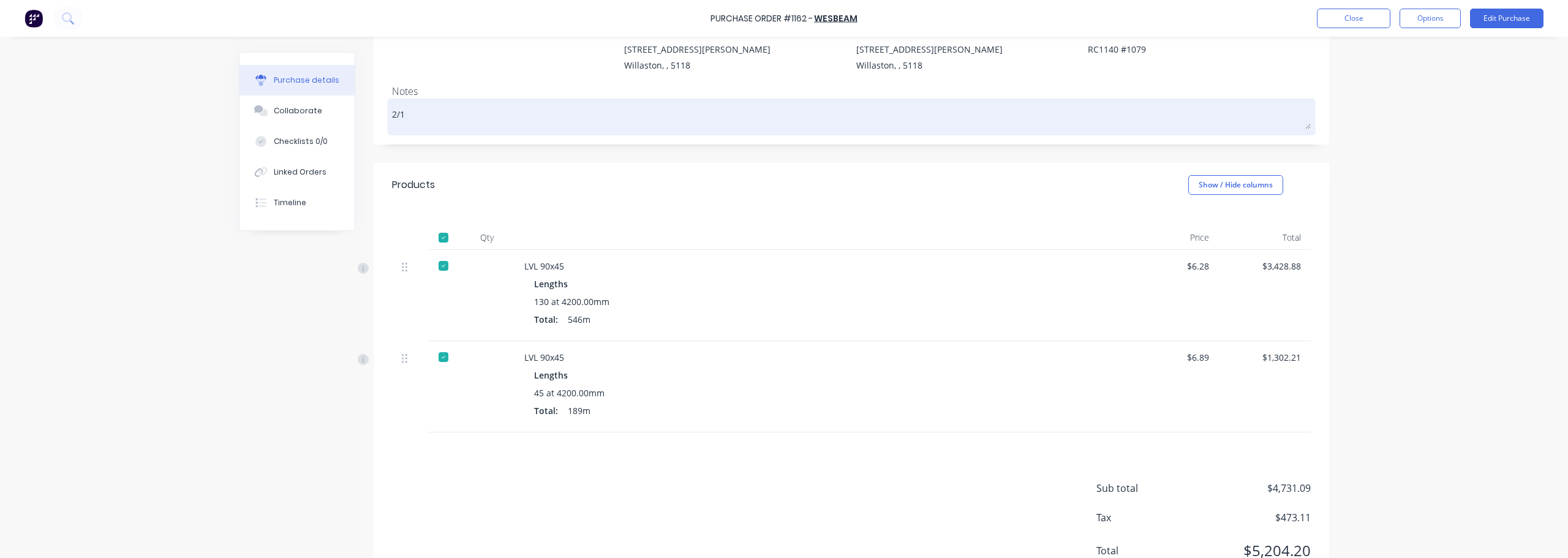
type textarea "2/10"
type textarea "x"
type textarea "2/10"
type textarea "x"
type textarea "2/10 -"
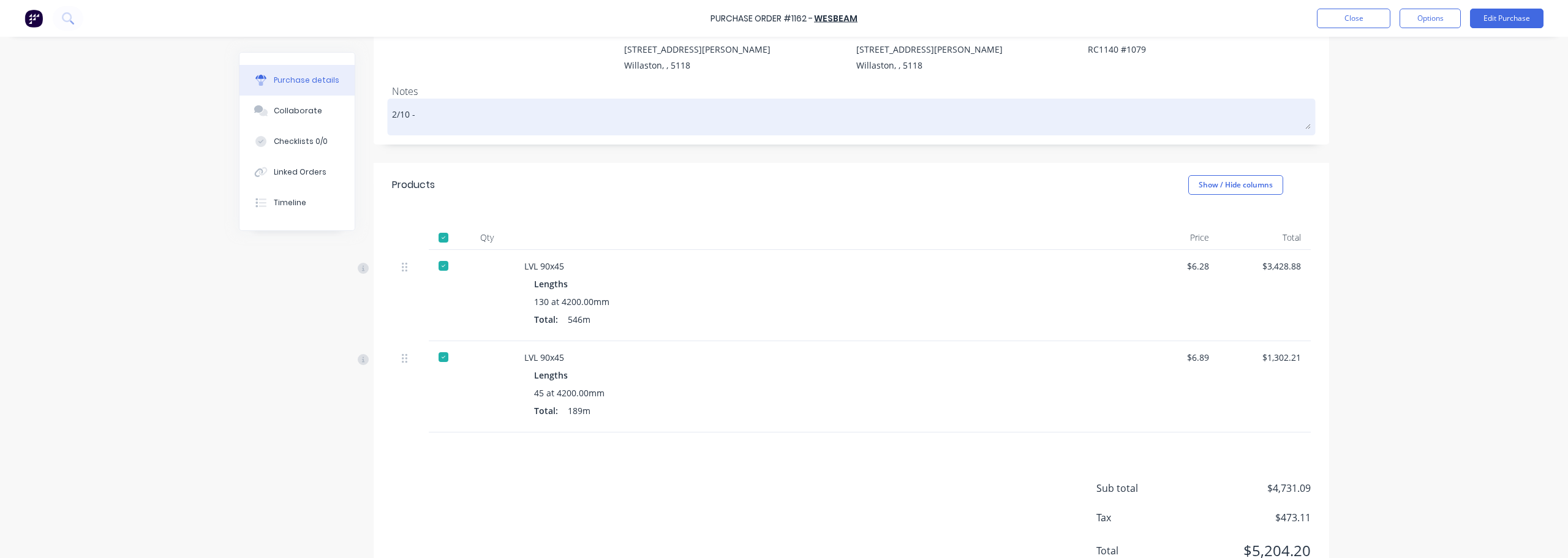
type textarea "x"
type textarea "2/10 -"
type textarea "x"
type textarea "2/10 - f"
type textarea "x"
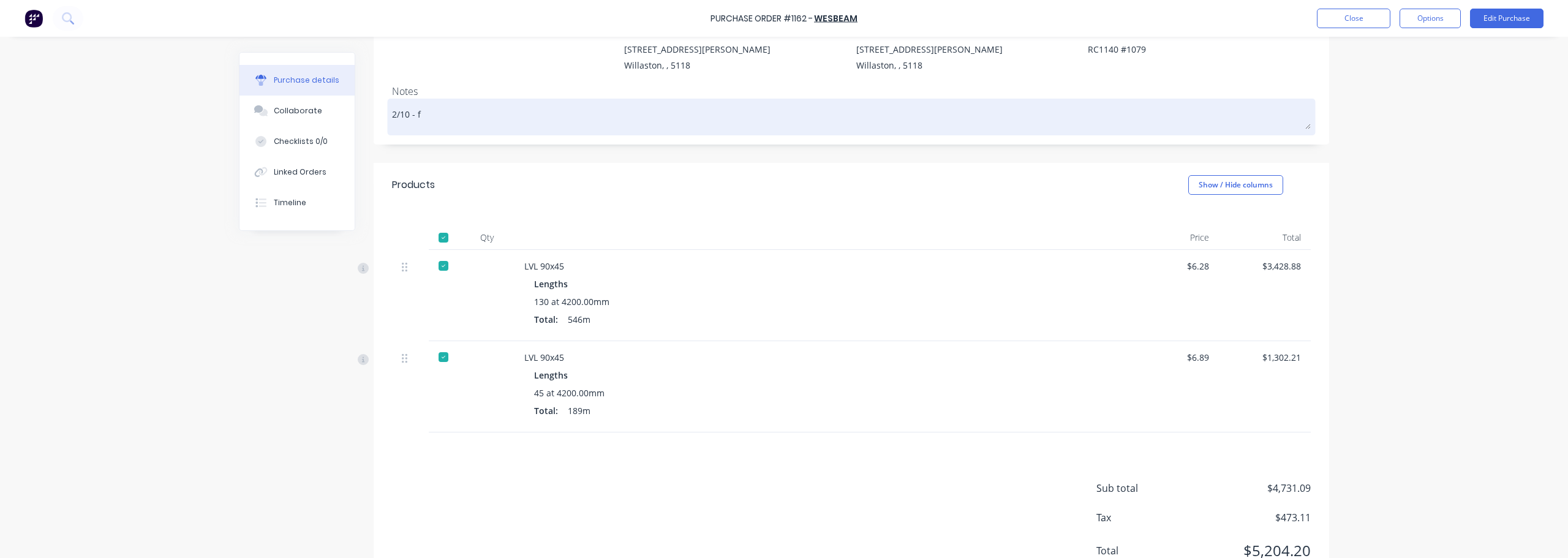
type textarea "2/10 - fu"
type textarea "x"
type textarea "2/10 - ful"
type textarea "x"
type textarea "2/10 - full"
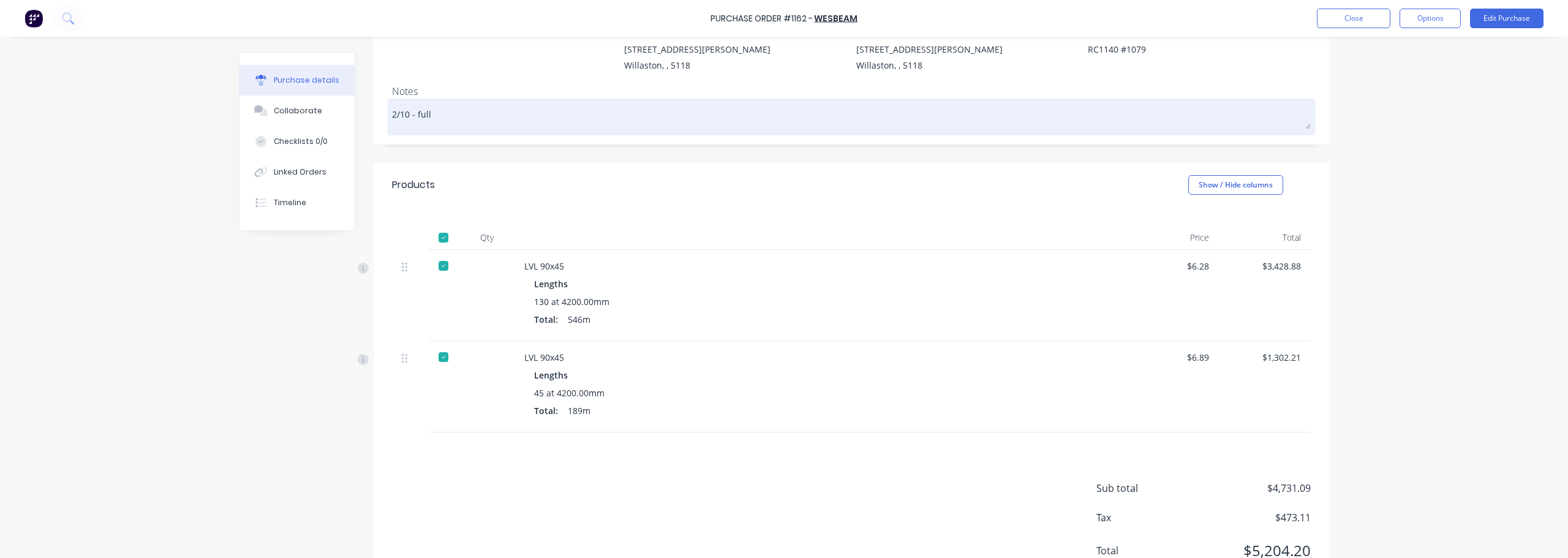
type textarea "x"
type textarea "2/10 - full"
type textarea "x"
type textarea "2/10 - full e"
type textarea "x"
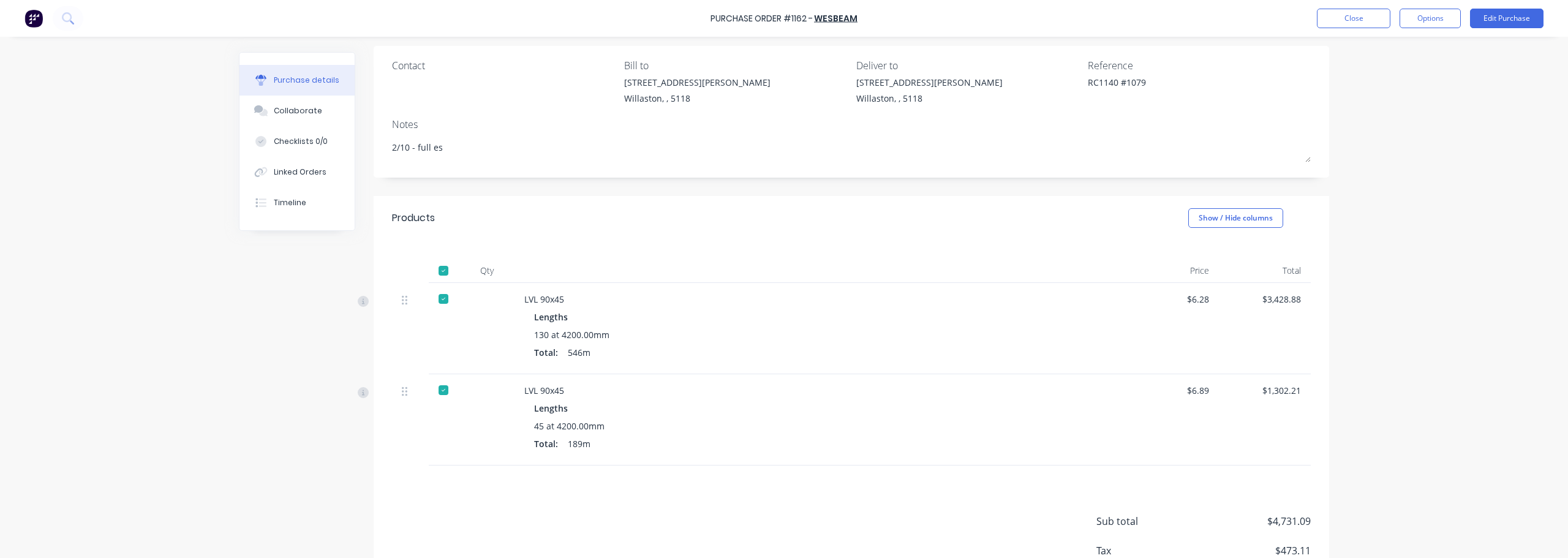
scroll to position [0, 0]
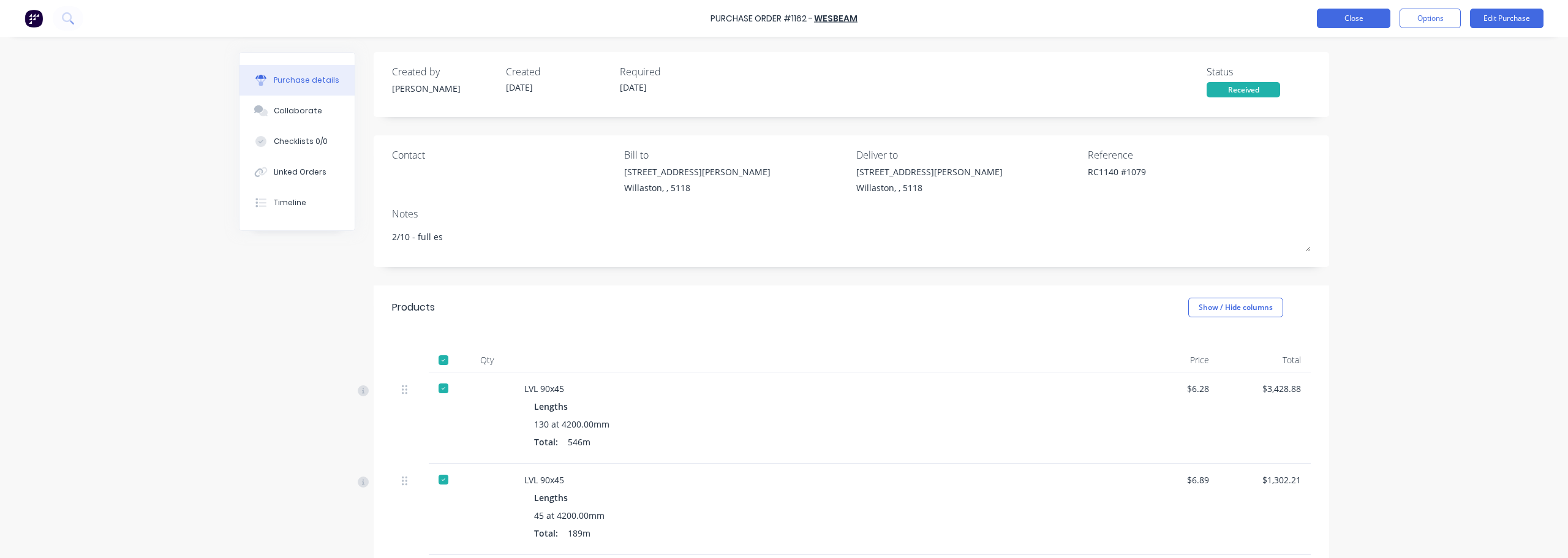
type textarea "2/10 - full es"
type textarea "x"
type textarea "2/10 - full es"
click at [1348, 18] on button "Close" at bounding box center [1353, 18] width 74 height 20
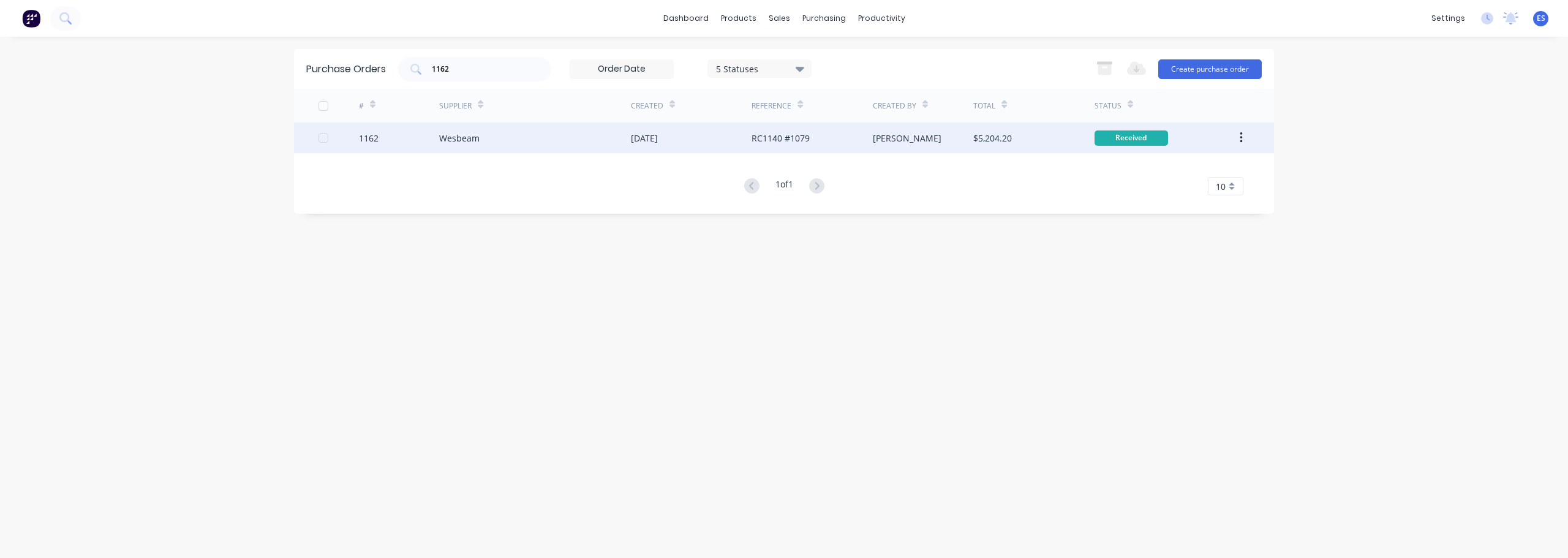
click at [557, 146] on div "Wesbeam" at bounding box center [535, 138] width 191 height 31
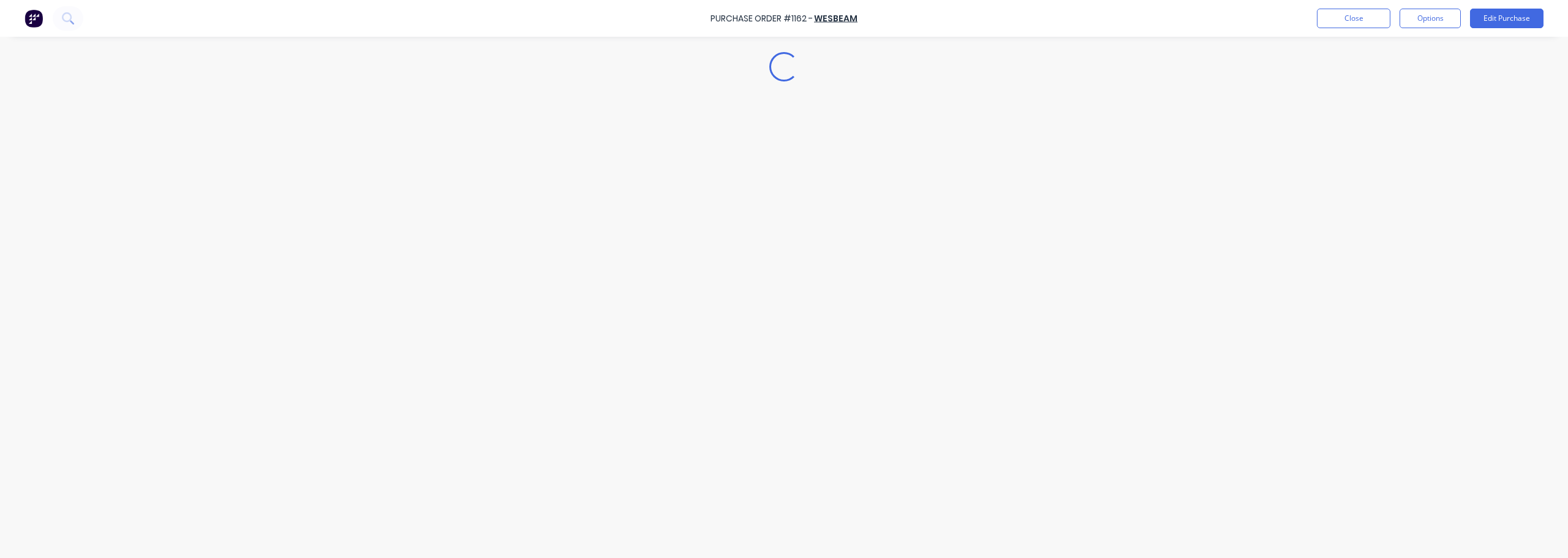
type textarea "x"
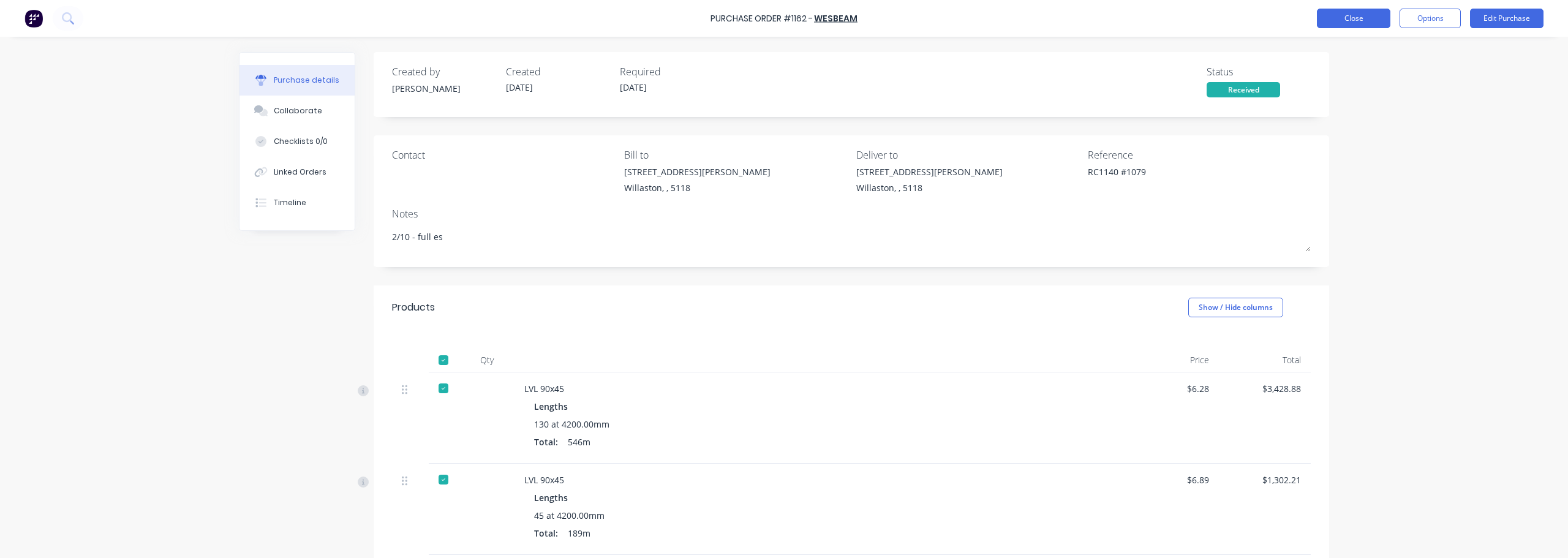
click at [1355, 18] on button "Close" at bounding box center [1353, 18] width 74 height 20
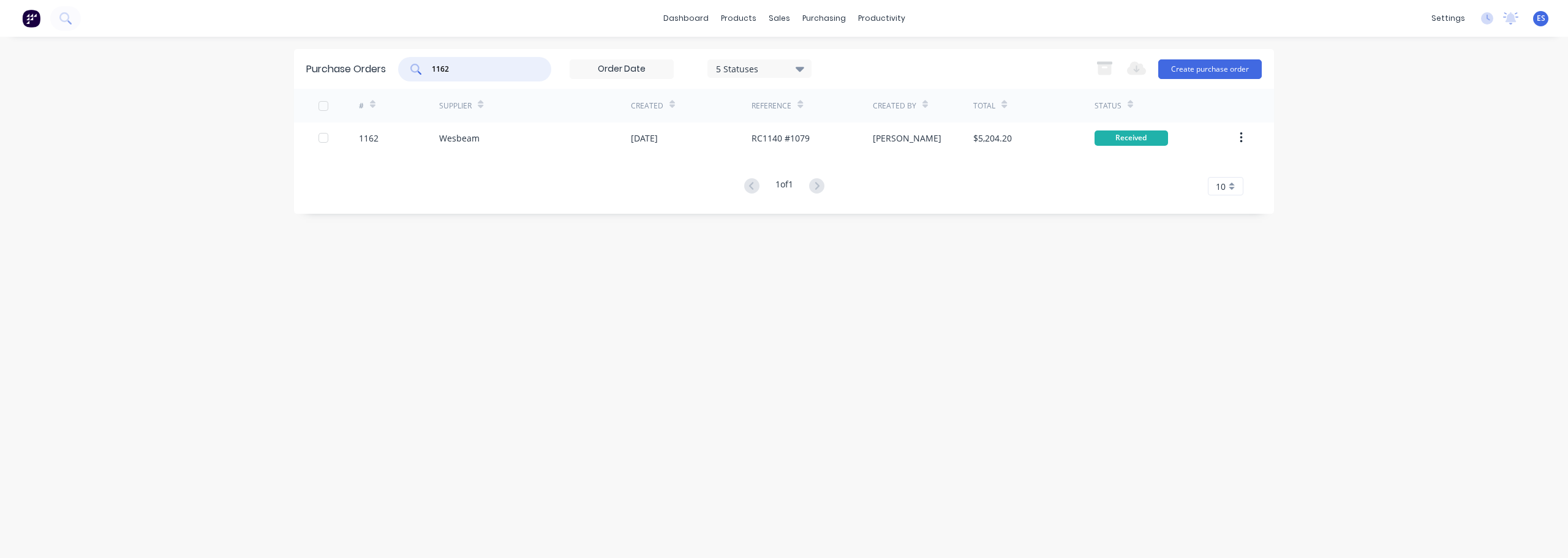
click at [459, 72] on input "1162" at bounding box center [481, 69] width 101 height 12
type input "1"
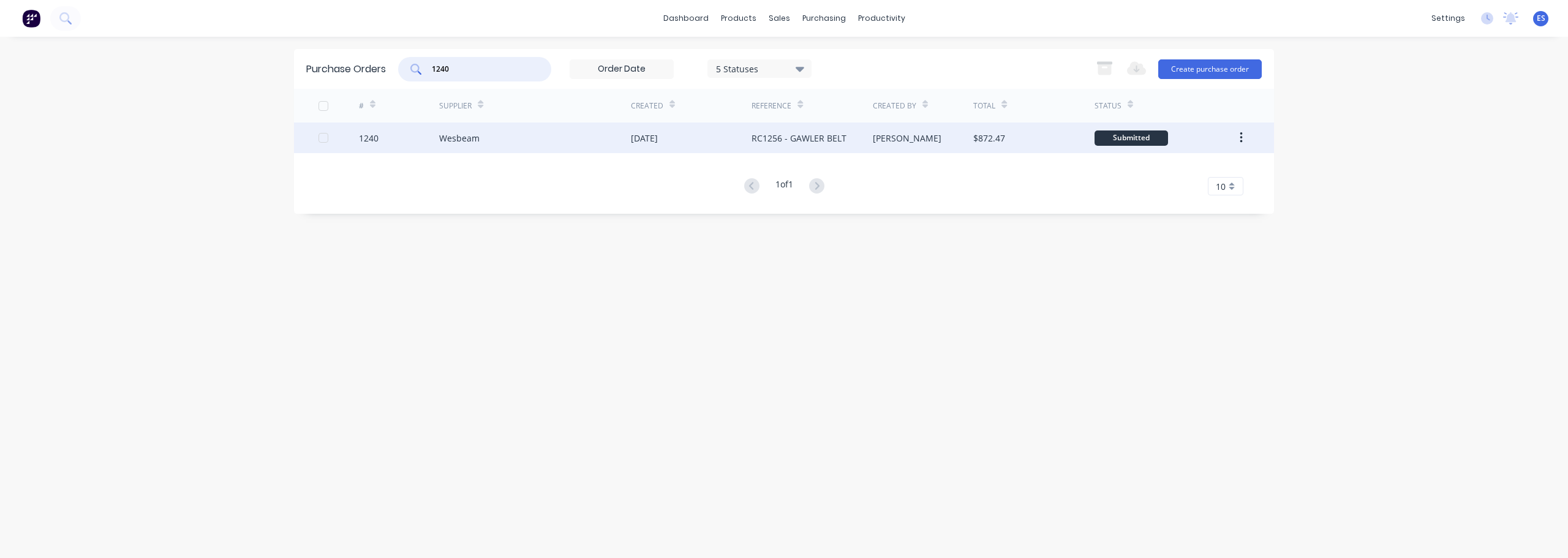
type input "1240"
click at [837, 141] on div "RC1256 - GAWLER BELT" at bounding box center [798, 138] width 95 height 13
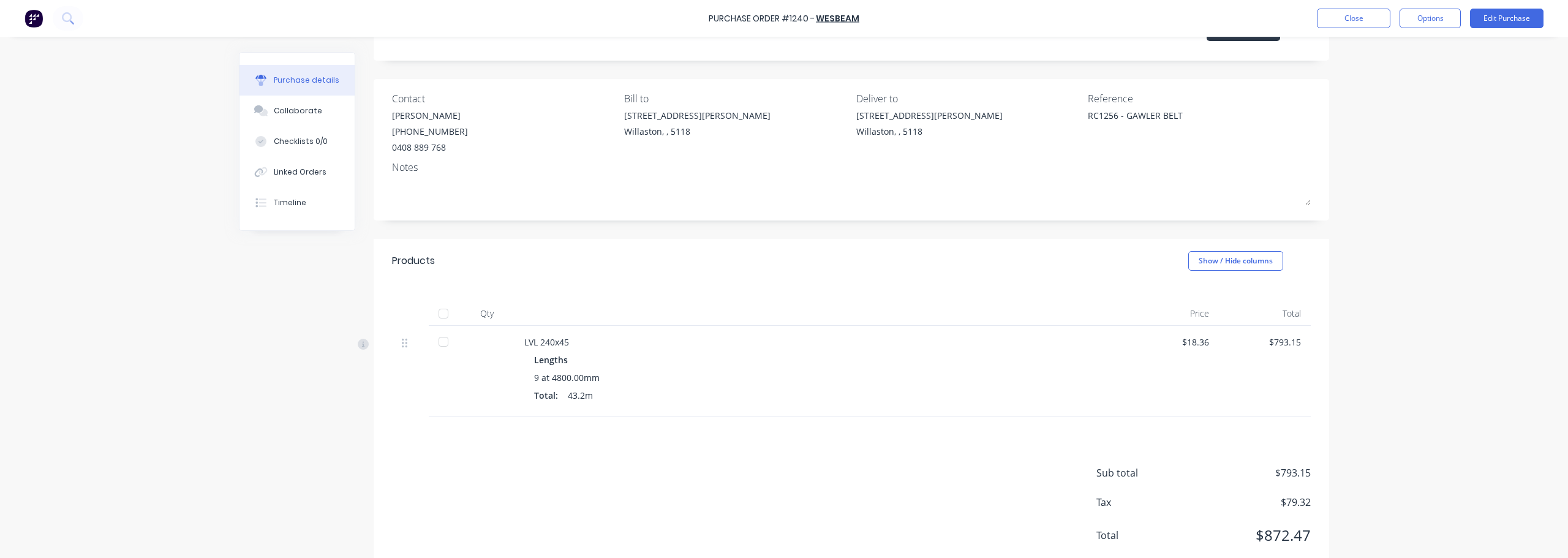
scroll to position [29, 0]
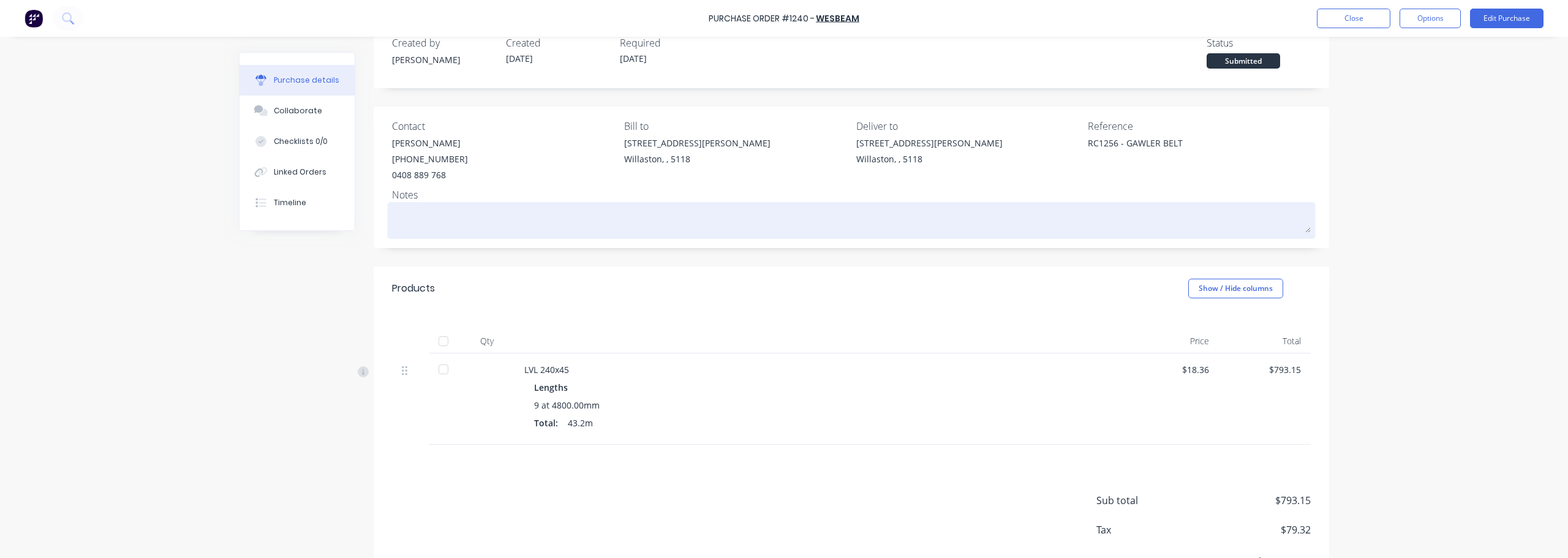
click at [408, 217] on textarea at bounding box center [851, 219] width 919 height 28
type textarea "x"
type textarea "2"
type textarea "x"
type textarea "2/"
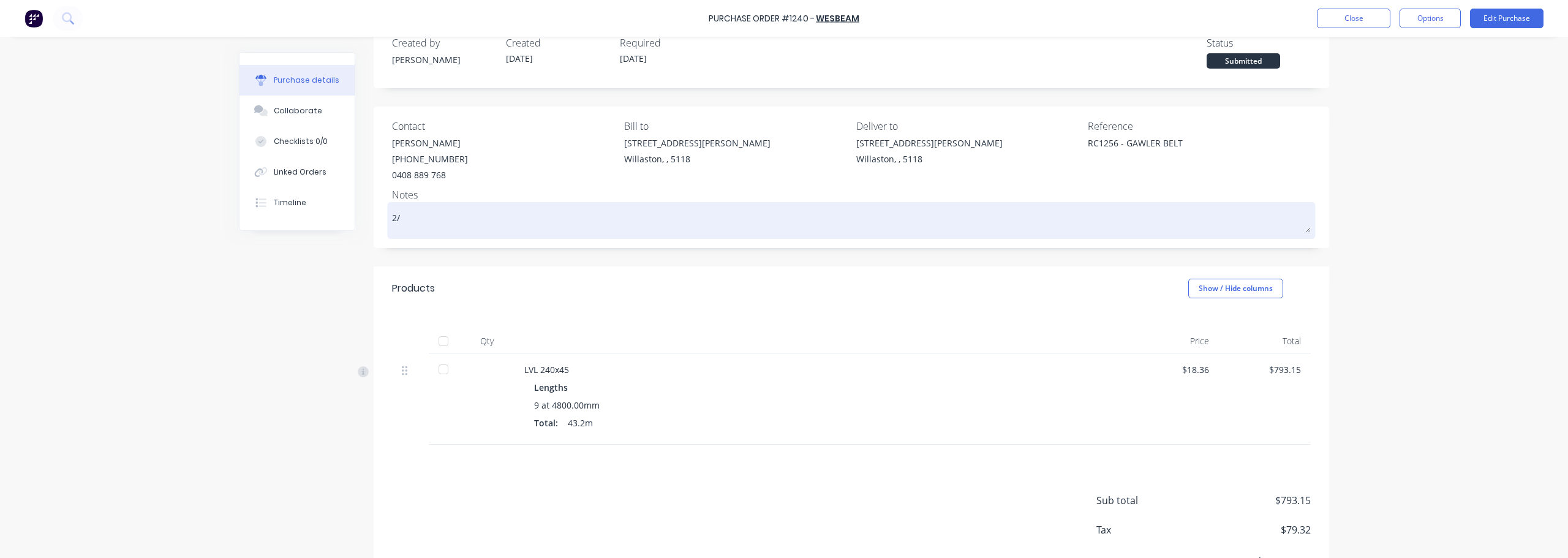
type textarea "x"
type textarea "2/1"
type textarea "x"
type textarea "2/10"
type textarea "x"
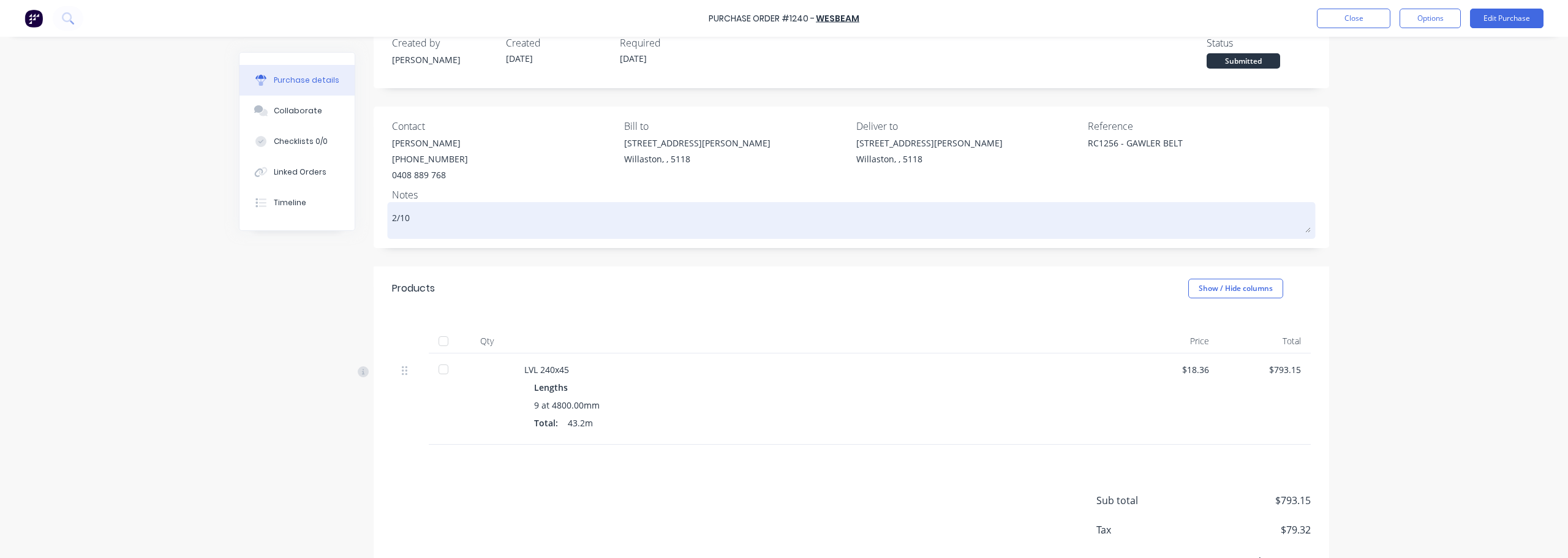
type textarea "2/10"
type textarea "x"
type textarea "2/10 F"
type textarea "x"
type textarea "2/10 FU"
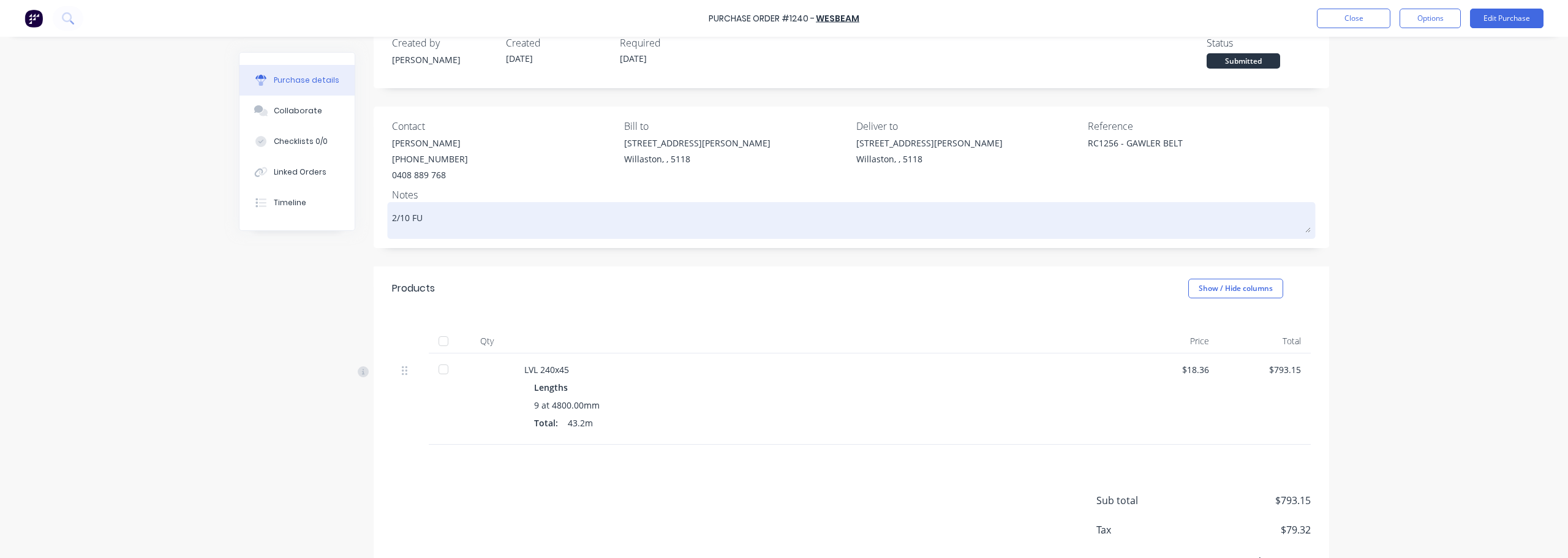
type textarea "x"
type textarea "2/10 FUL"
type textarea "x"
type textarea "2/10 FULL"
type textarea "x"
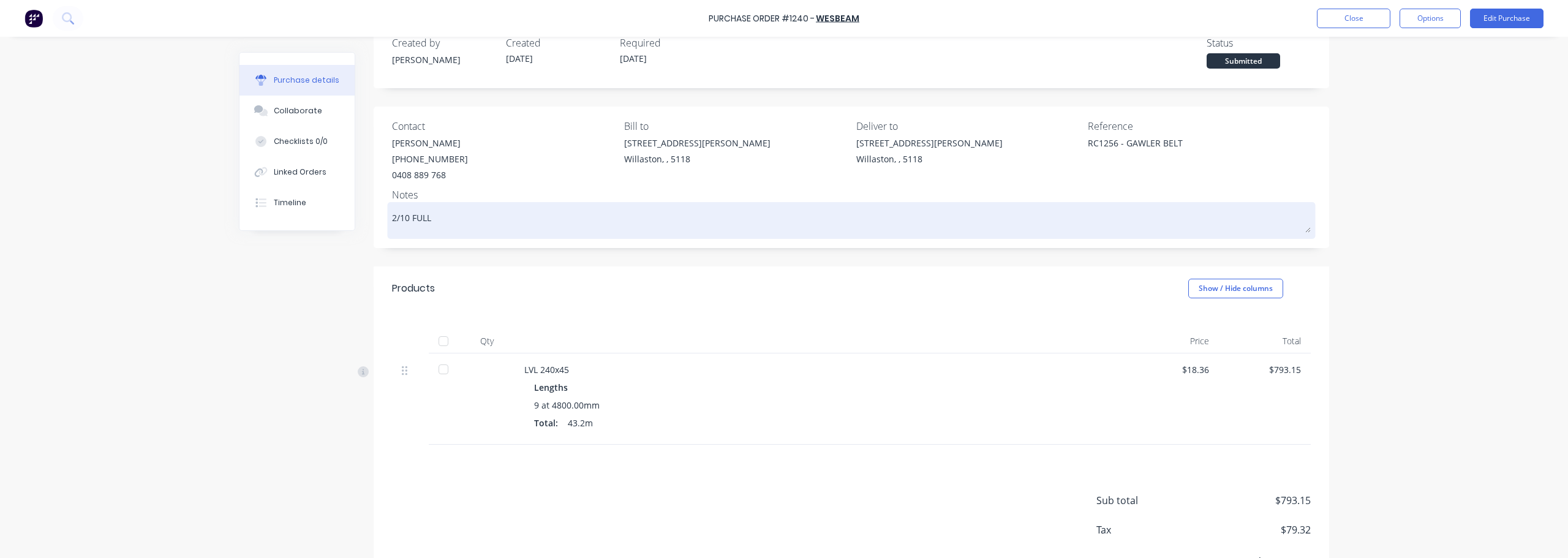
type textarea "2/10 FULL"
type textarea "x"
type textarea "2/10 FULL E"
type textarea "x"
type textarea "2/10 FULL ES"
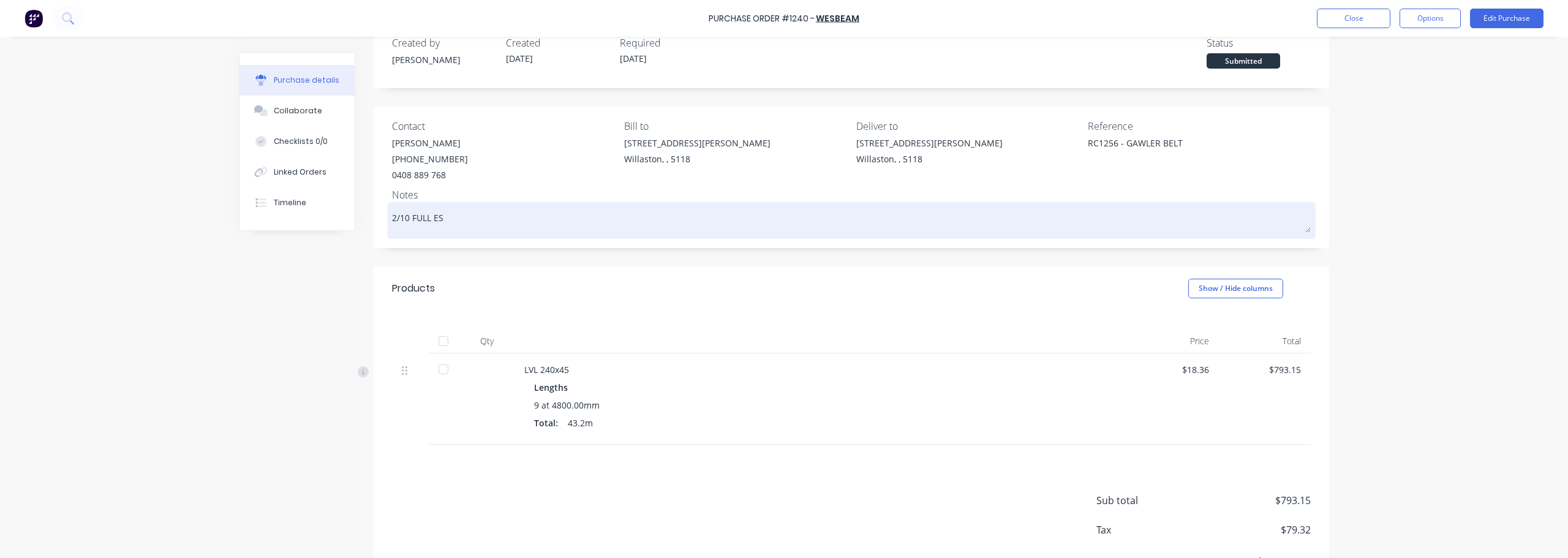
type textarea "x"
type textarea "2/10 FULL ES"
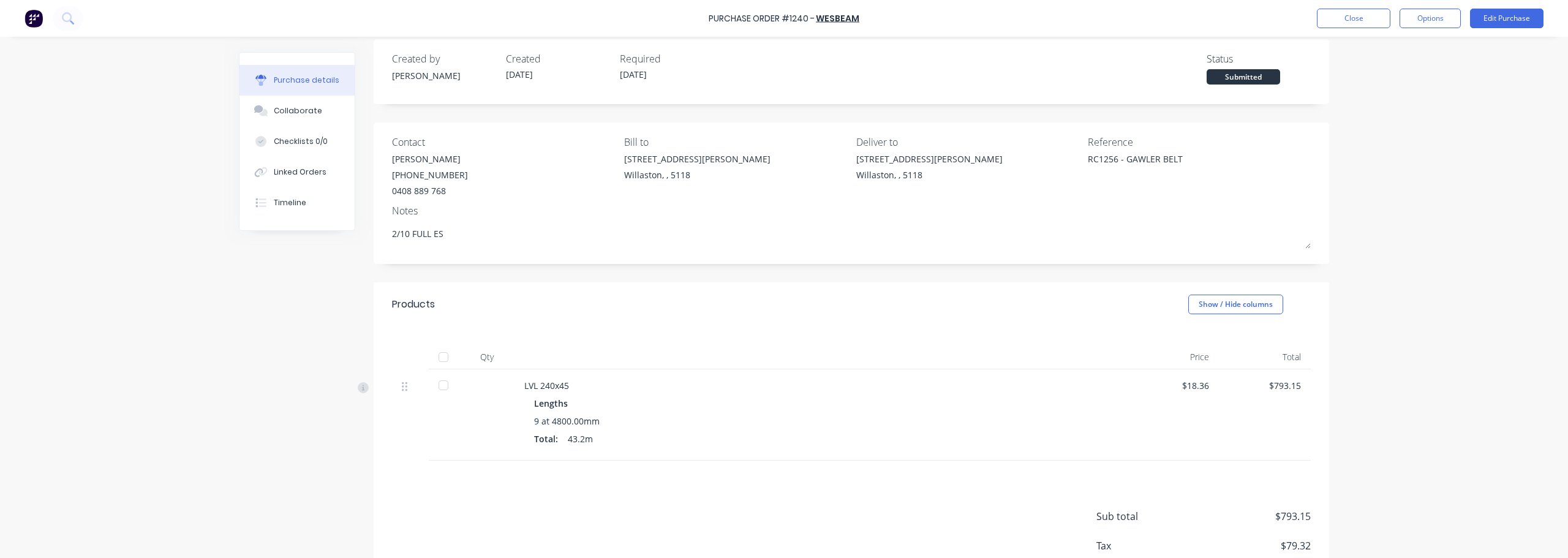
scroll to position [0, 0]
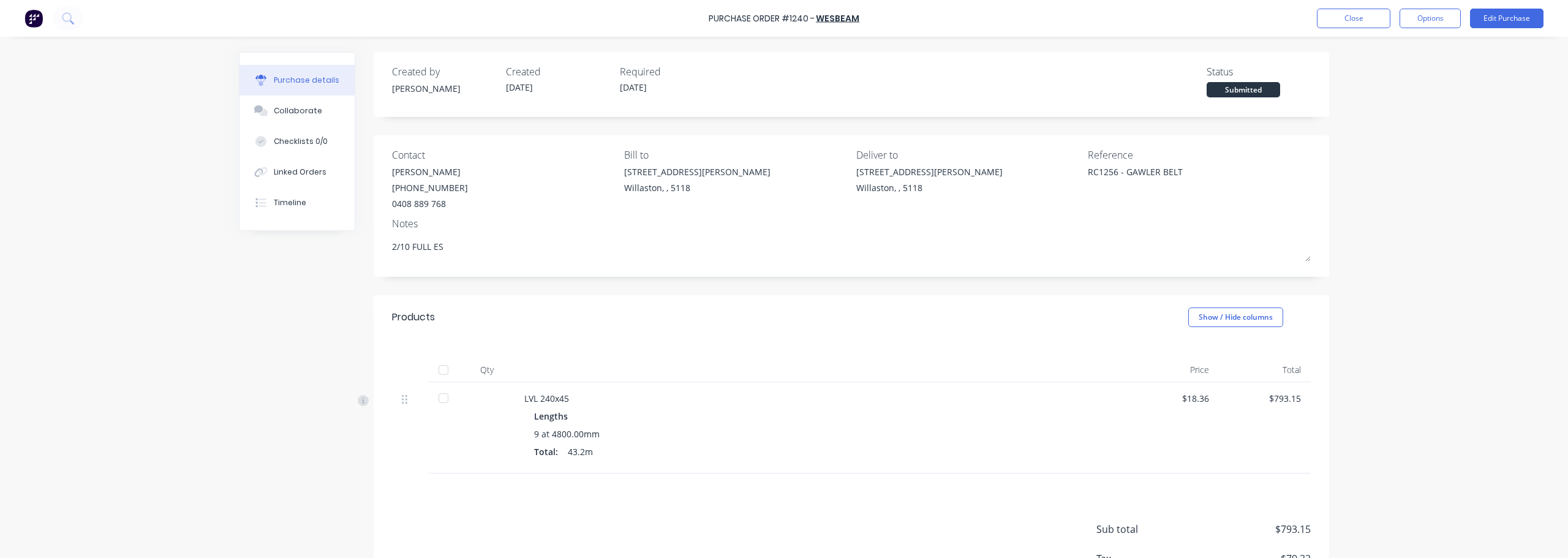
click at [436, 360] on div at bounding box center [443, 370] width 25 height 25
type textarea "x"
type textarea "2/10 FULL ES"
type textarea "x"
type textarea "2/10 FULL ES"
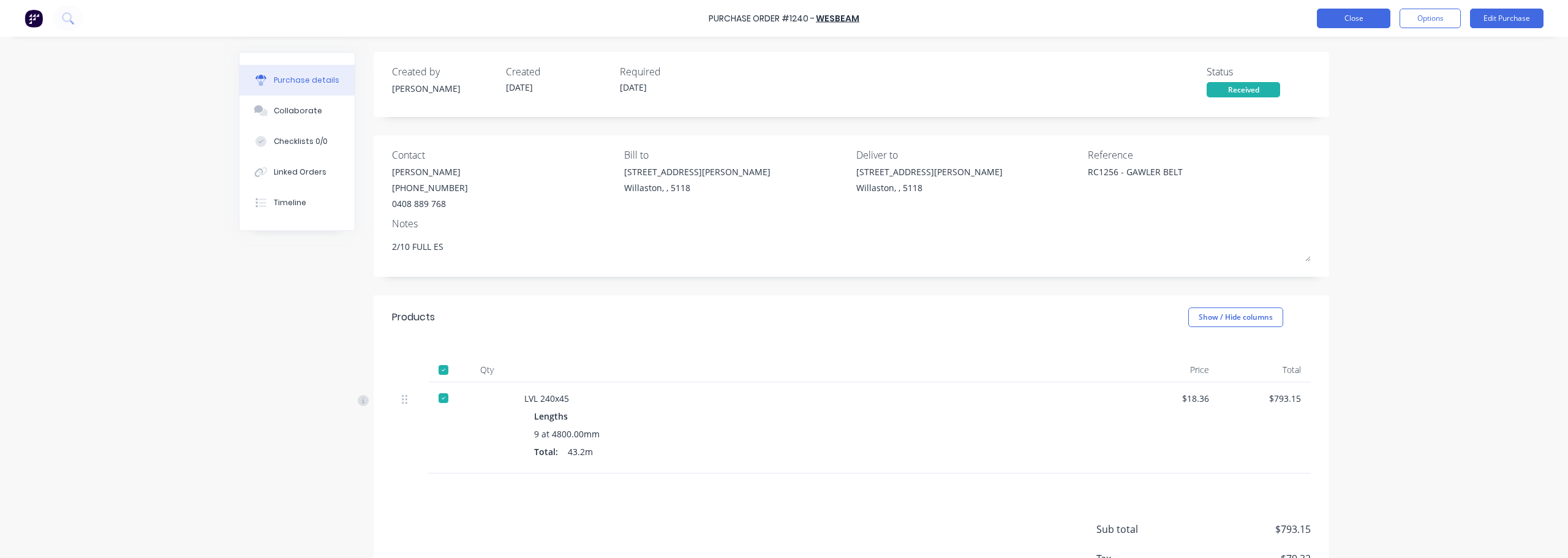
click at [1366, 21] on button "Close" at bounding box center [1353, 18] width 74 height 20
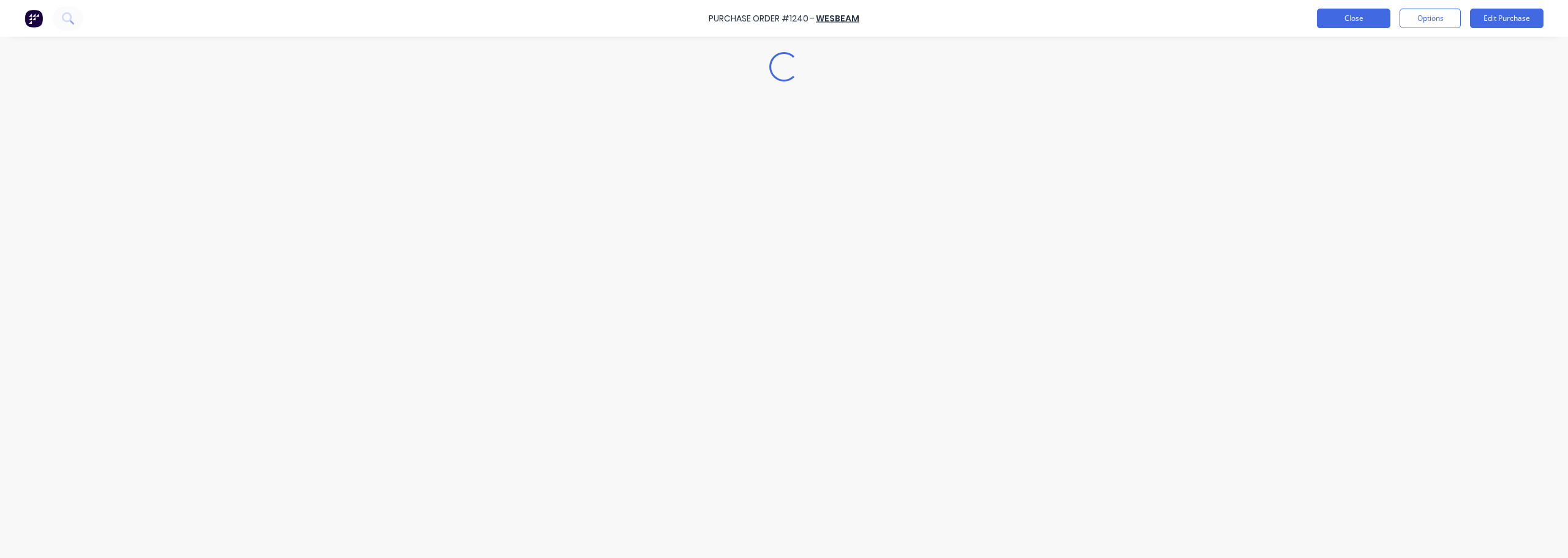
type textarea "x"
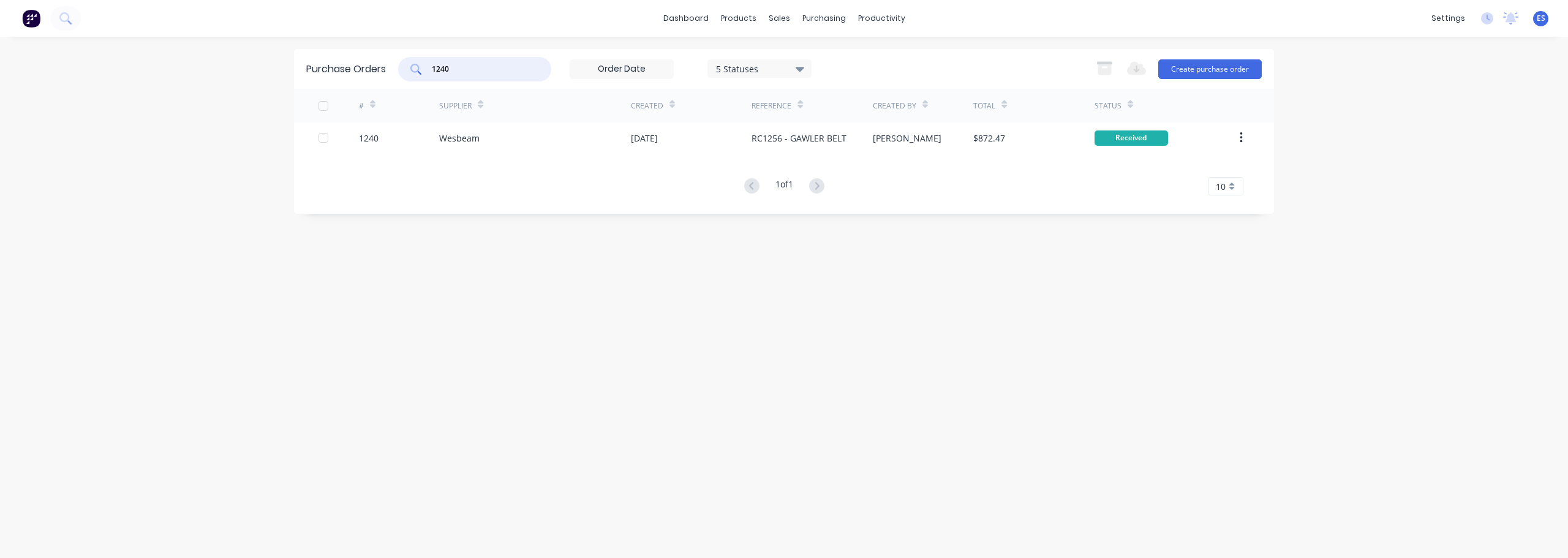
click at [470, 67] on input "1240" at bounding box center [481, 69] width 101 height 12
type input "1"
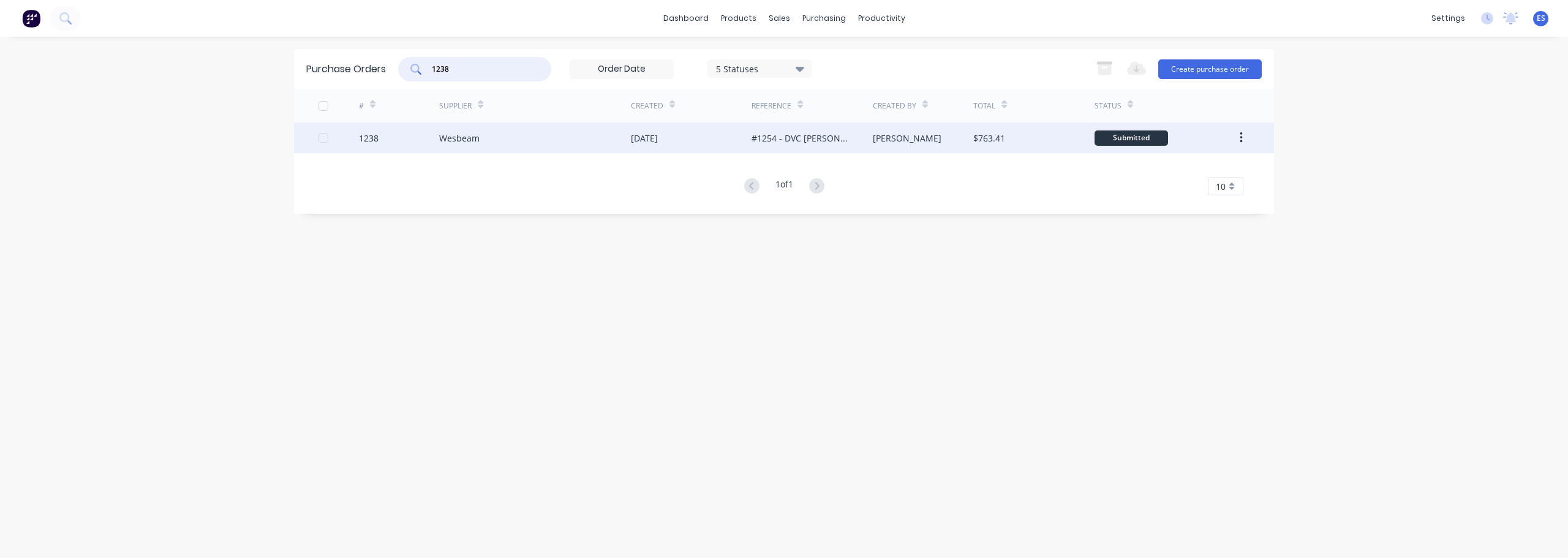
type input "1238"
click at [824, 141] on div "#1254 - DVC [PERSON_NAME]" at bounding box center [799, 138] width 96 height 13
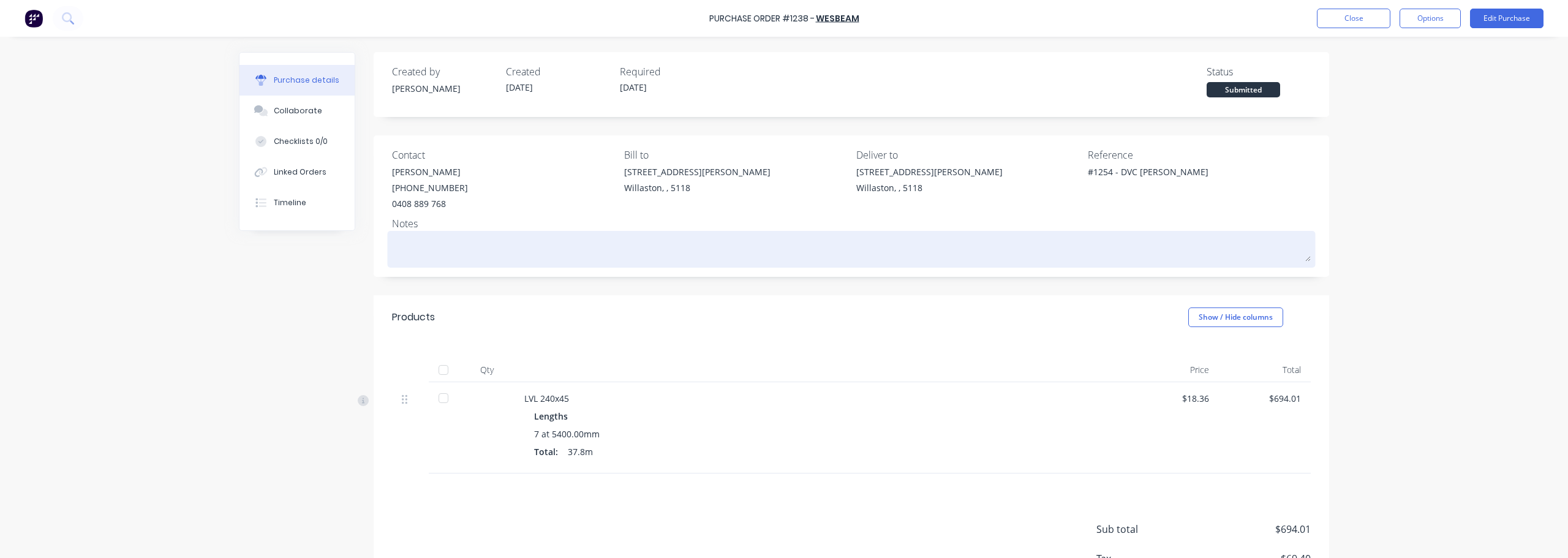
click at [470, 264] on div at bounding box center [851, 249] width 919 height 31
click at [473, 253] on textarea at bounding box center [851, 248] width 919 height 28
type textarea "x"
type textarea "2"
type textarea "x"
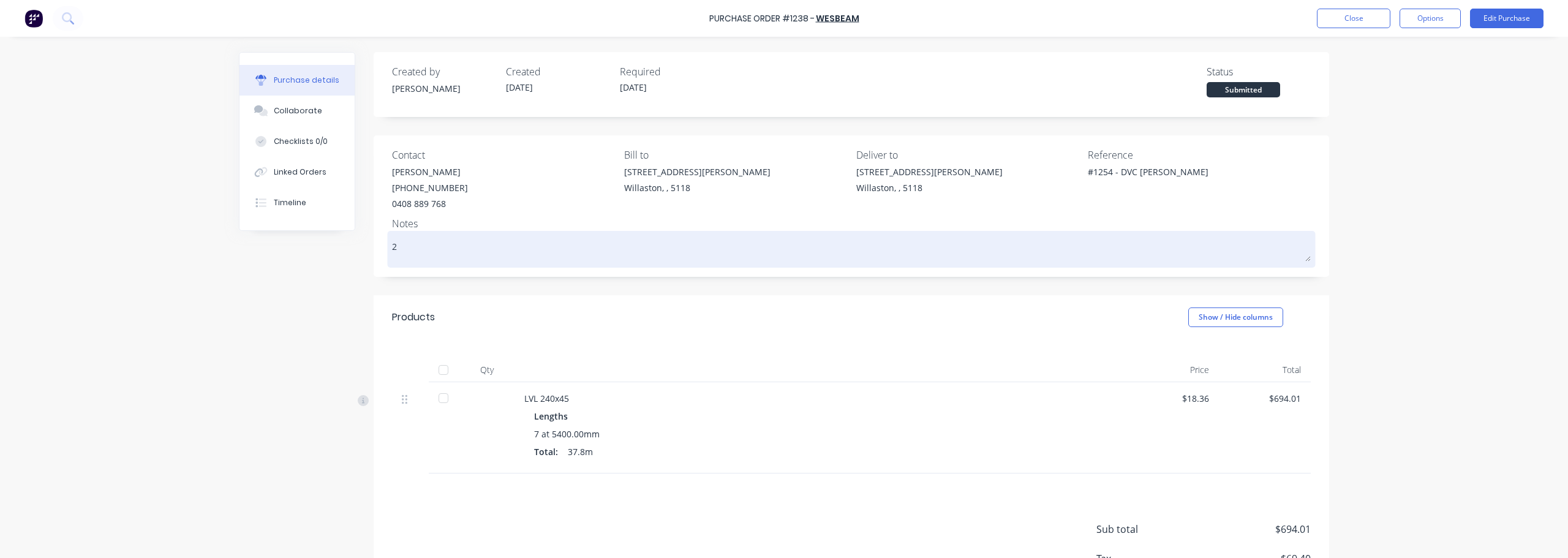
type textarea "2/"
type textarea "x"
type textarea "2/1"
type textarea "x"
type textarea "2/10"
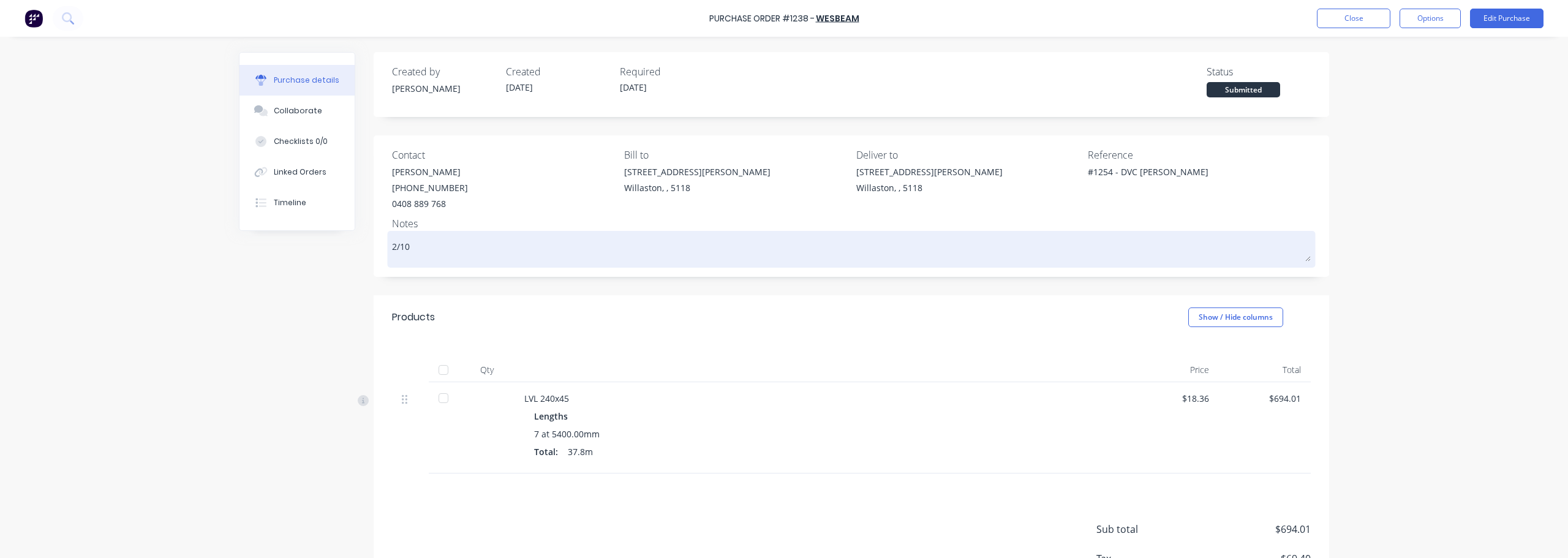
type textarea "x"
type textarea "2/10"
type textarea "x"
type textarea "2/10 F"
type textarea "x"
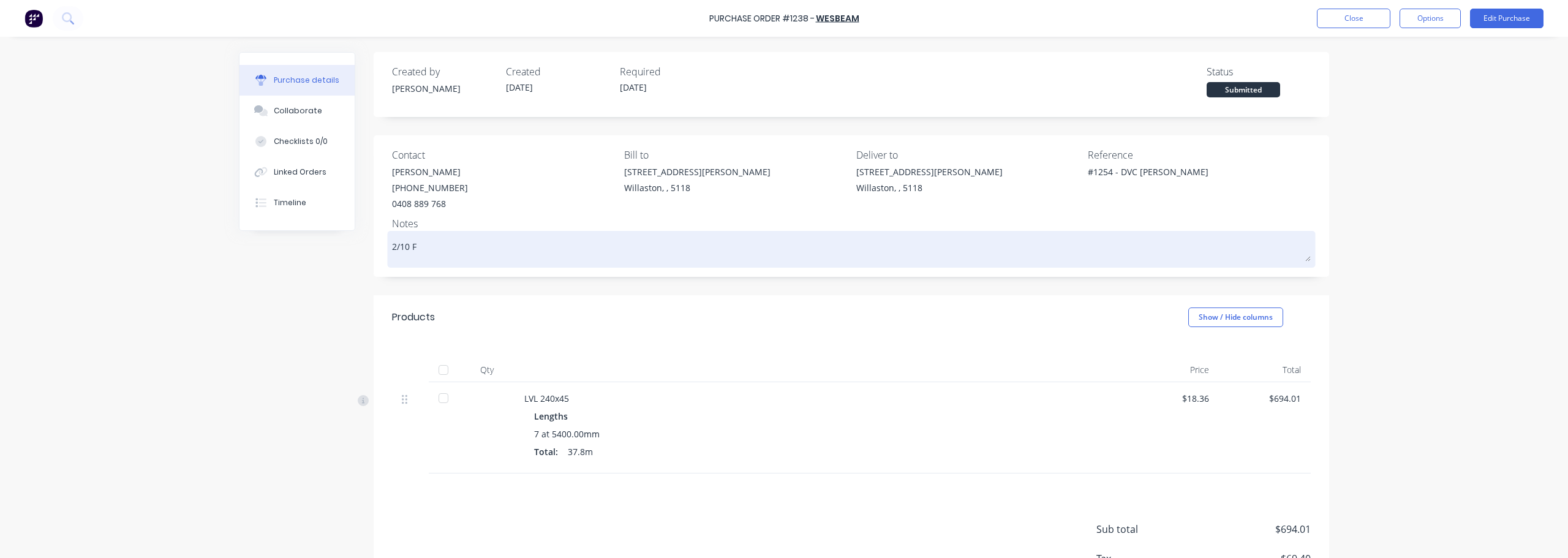
type textarea "2/10 FU"
type textarea "x"
type textarea "2/10 FUL"
type textarea "x"
type textarea "2/10 FULL"
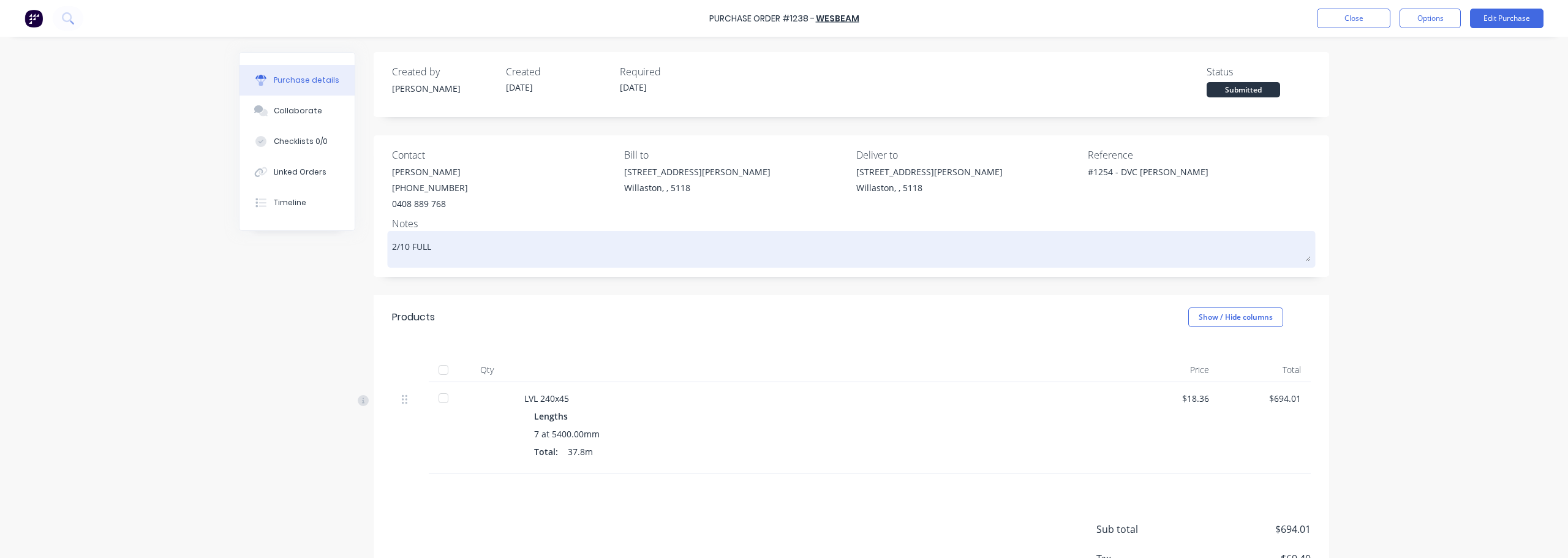
type textarea "x"
type textarea "2/10 FULL"
type textarea "x"
type textarea "2/10 FULL E"
type textarea "x"
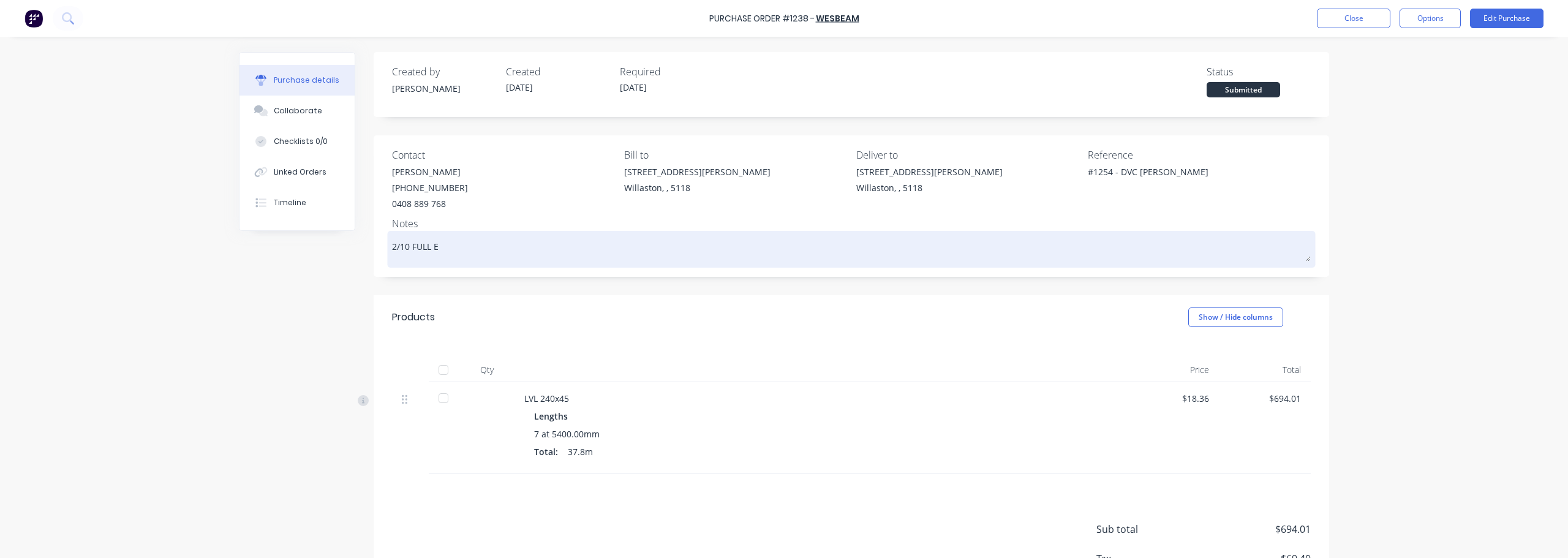
type textarea "2/10 FULL ES"
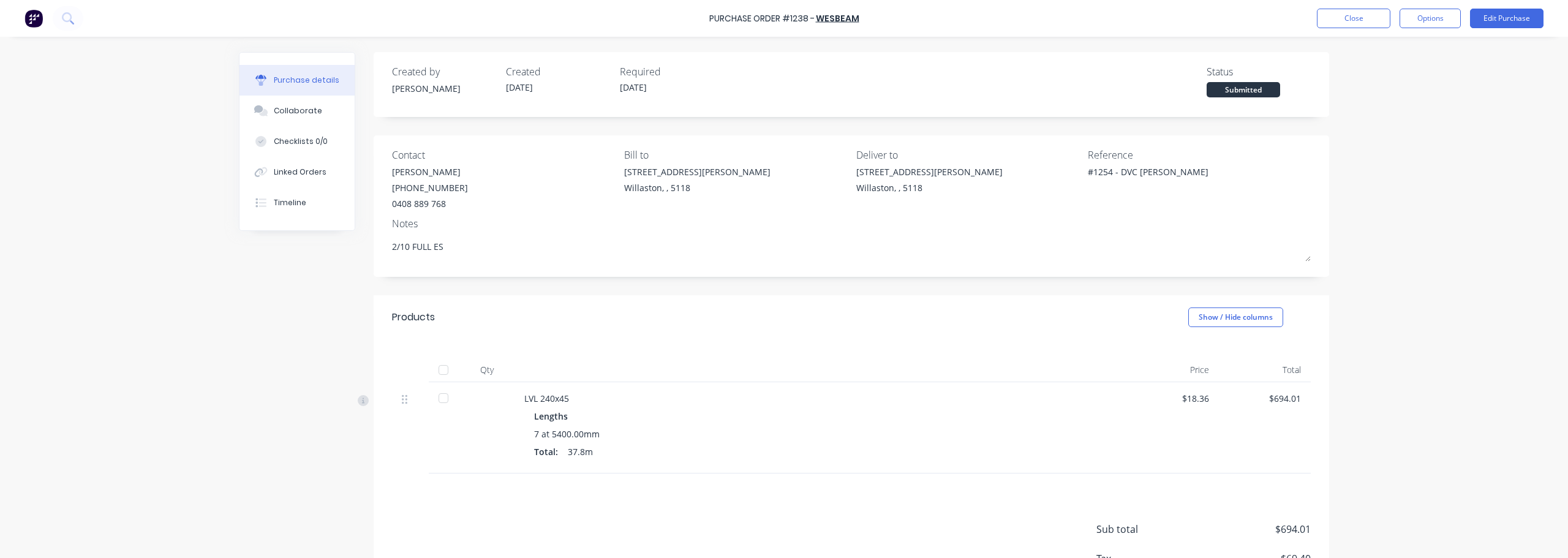
click at [435, 366] on div at bounding box center [443, 370] width 25 height 25
type textarea "x"
type textarea "2/10 FULL ES"
type textarea "x"
type textarea "2/10 FULL ES"
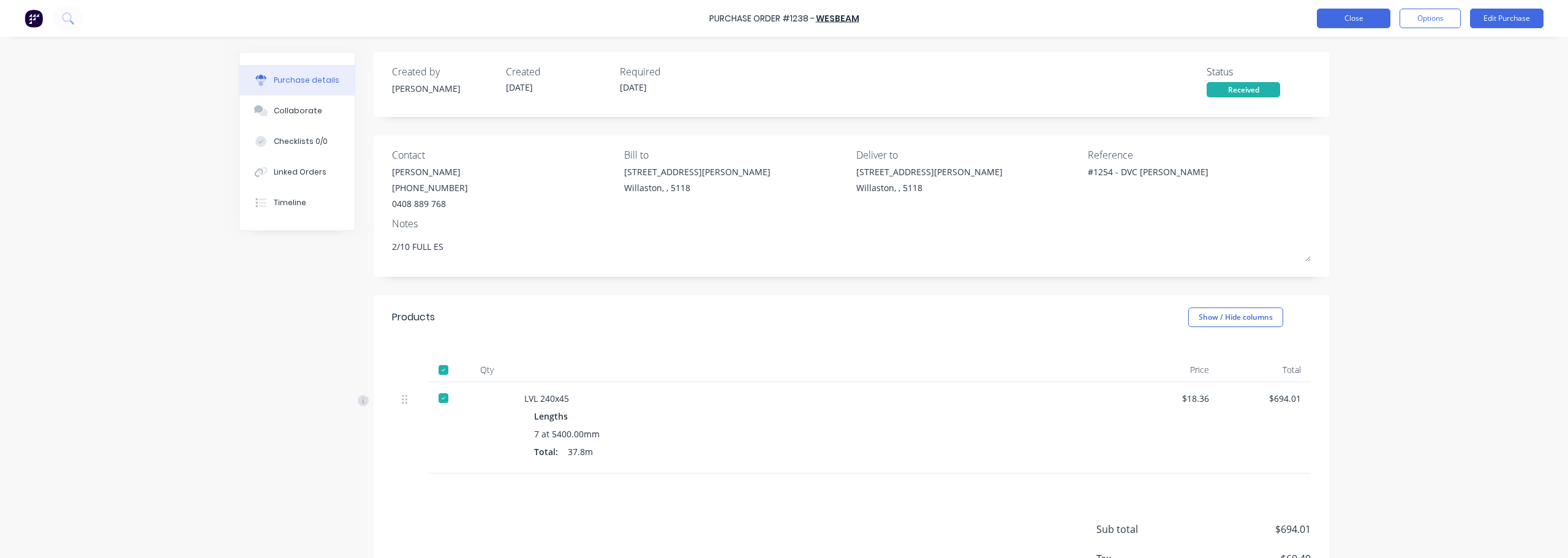
click at [1360, 22] on button "Close" at bounding box center [1353, 18] width 74 height 20
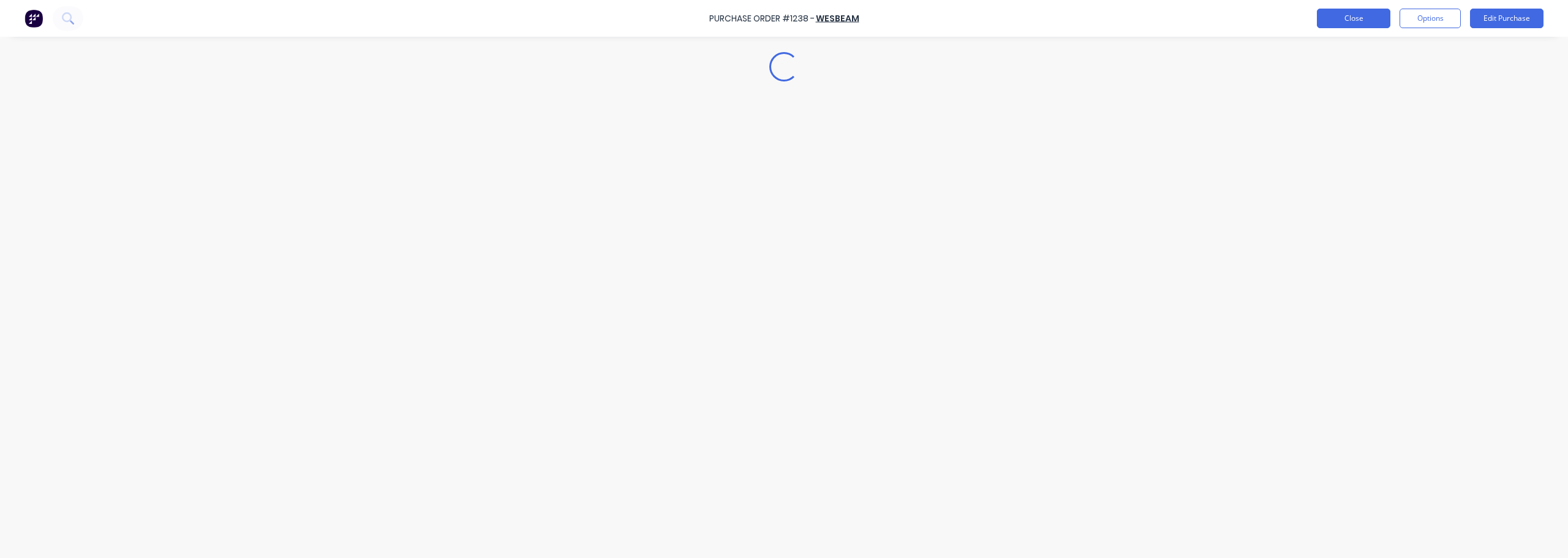
type textarea "x"
